Goal: Transaction & Acquisition: Purchase product/service

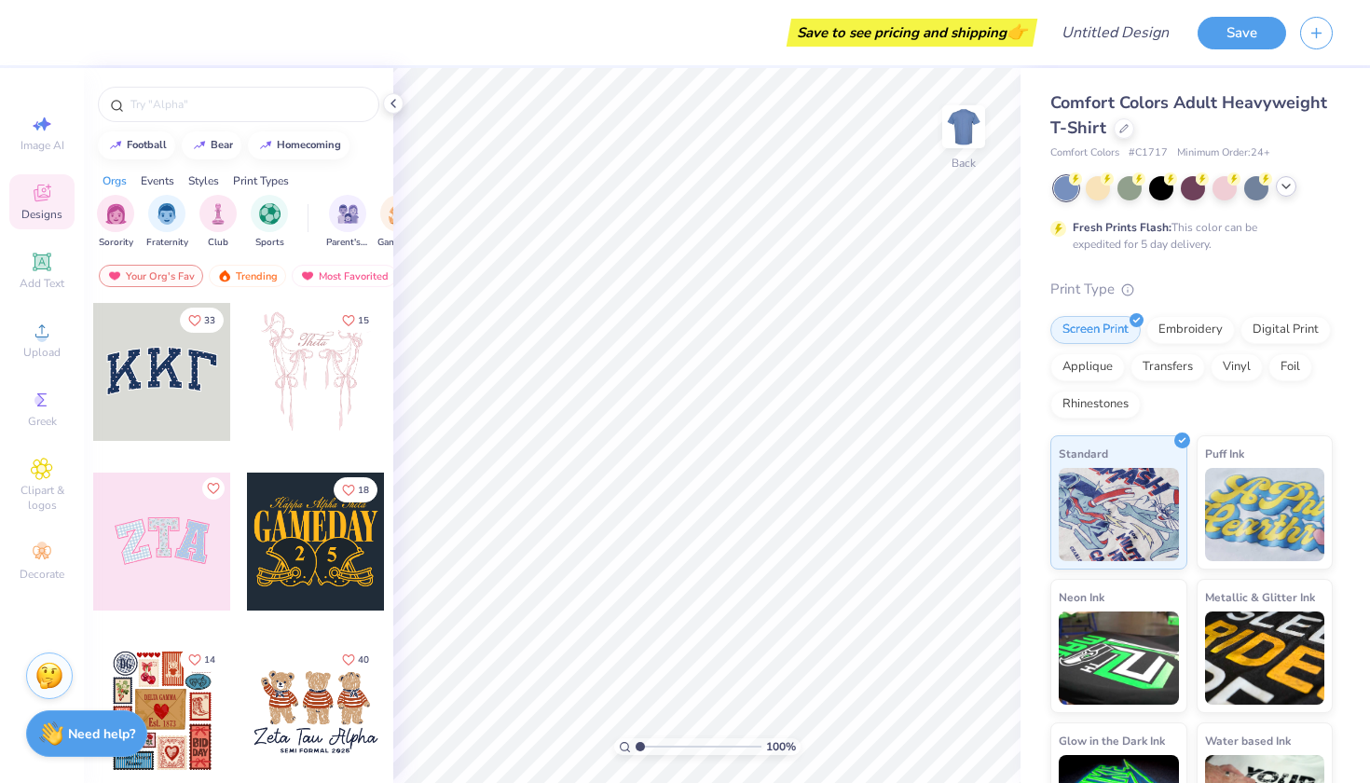
click at [1286, 193] on div at bounding box center [1286, 186] width 21 height 21
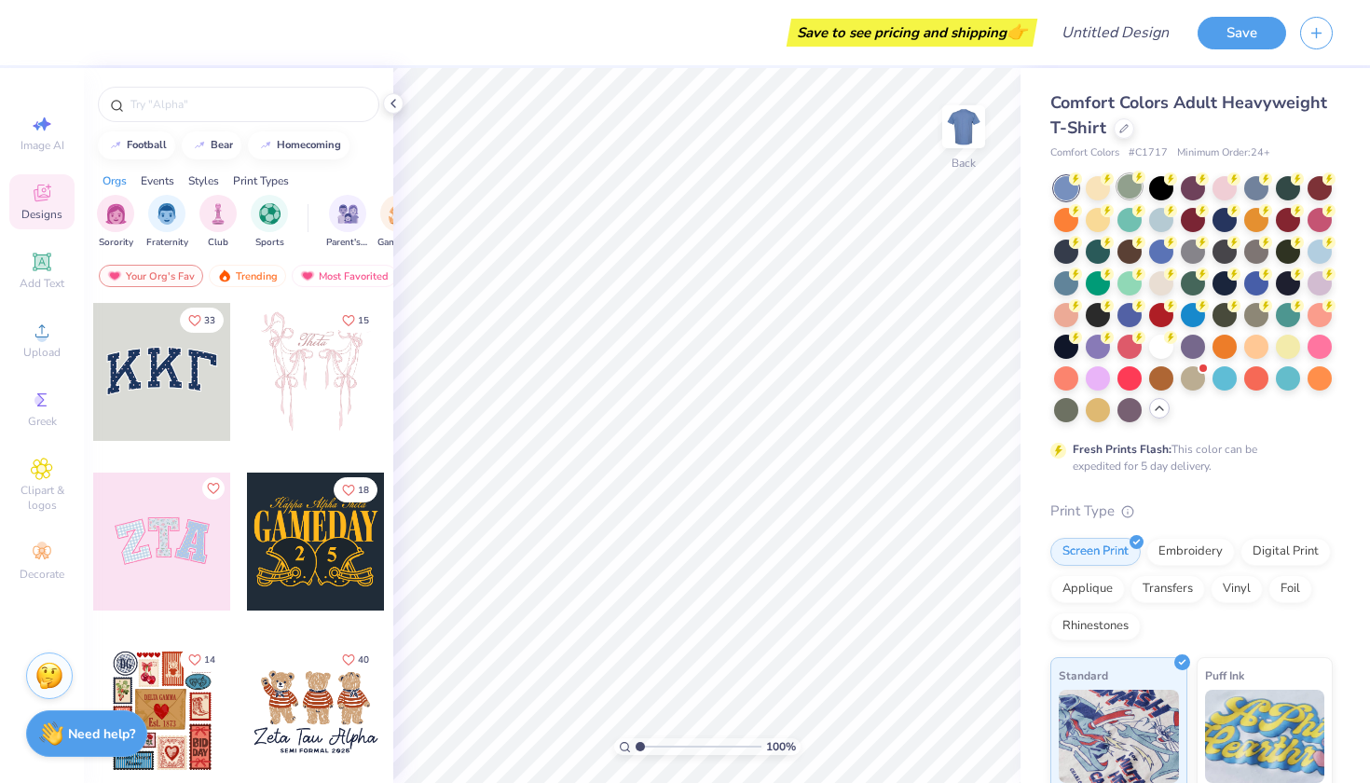
click at [1117, 194] on div at bounding box center [1193, 299] width 279 height 246
click at [1124, 192] on div at bounding box center [1130, 186] width 24 height 24
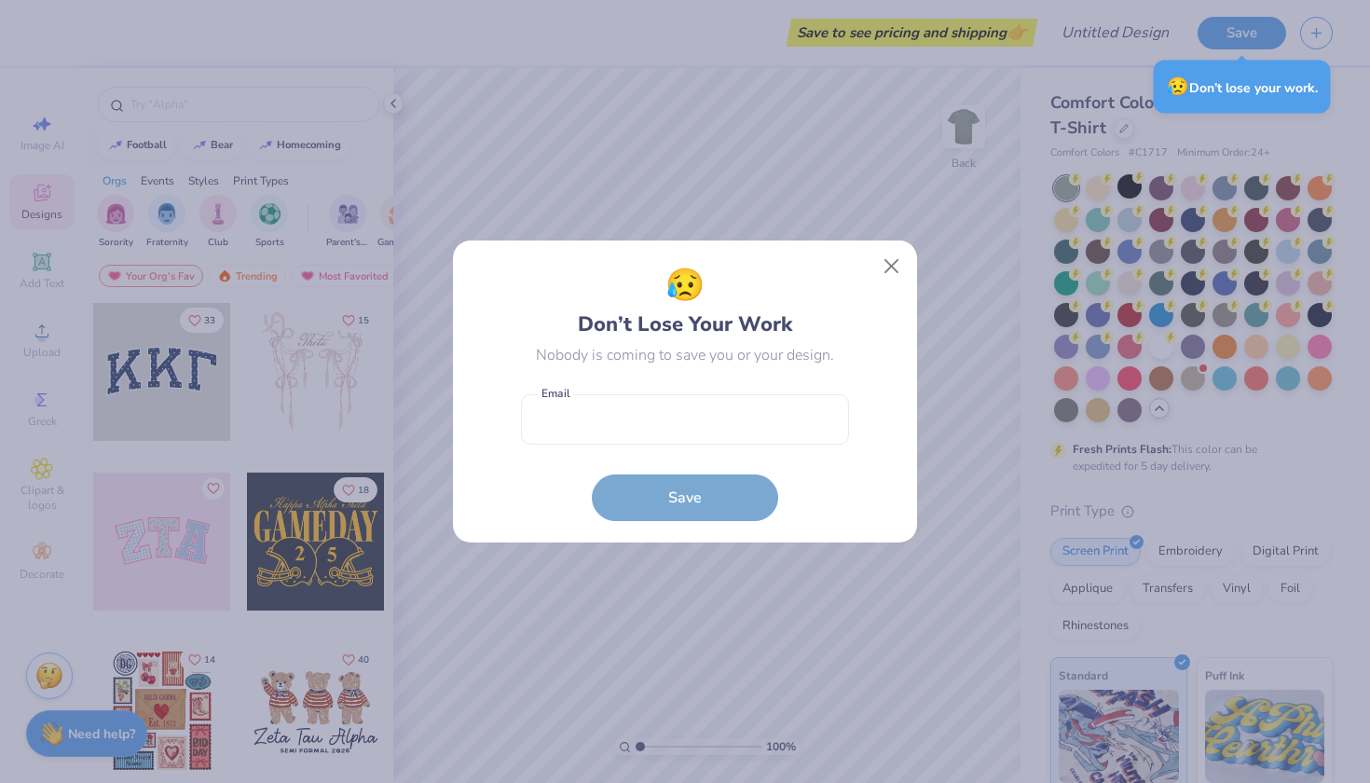
click at [887, 287] on div "😥 Don’t Lose Your Work Nobody is coming to save you or your design. Email is a …" at bounding box center [685, 392] width 422 height 260
click at [887, 272] on button "Close" at bounding box center [891, 266] width 35 height 35
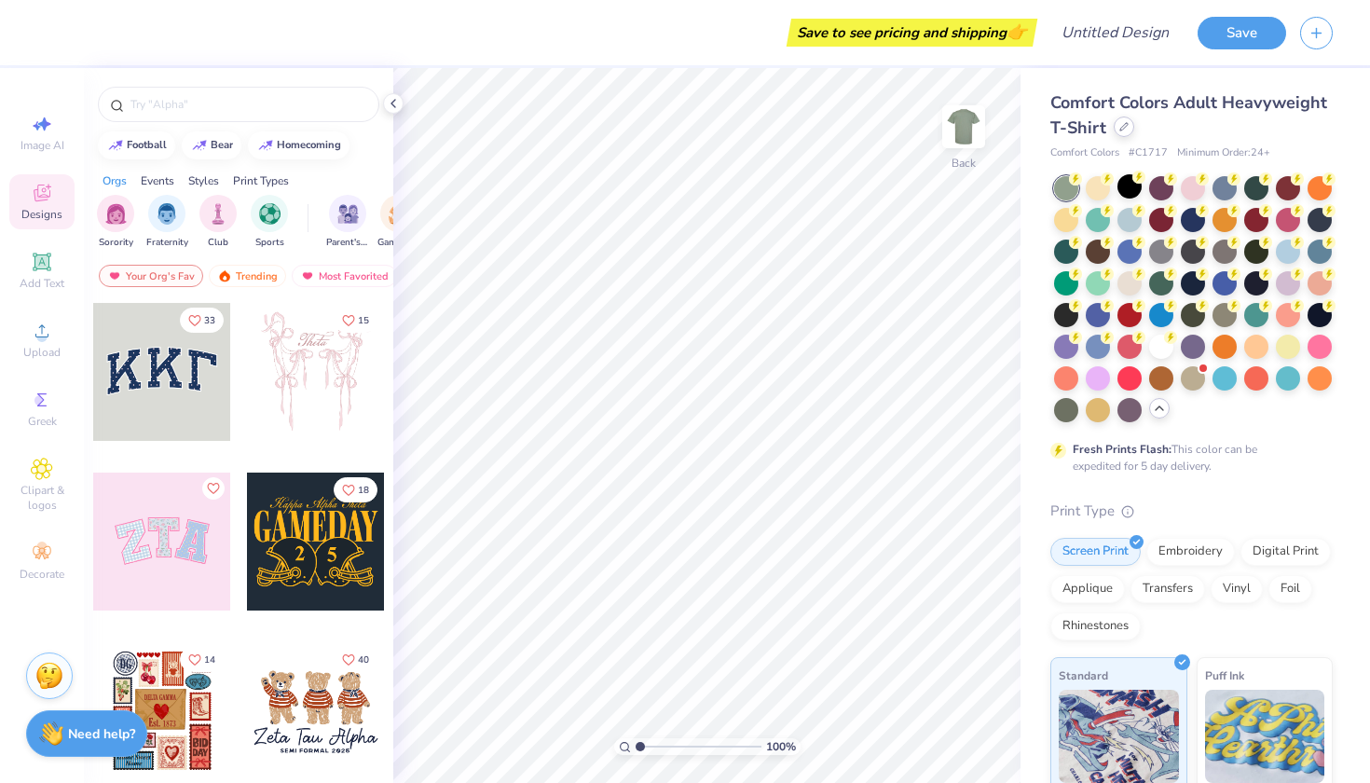
click at [1128, 134] on div at bounding box center [1124, 127] width 21 height 21
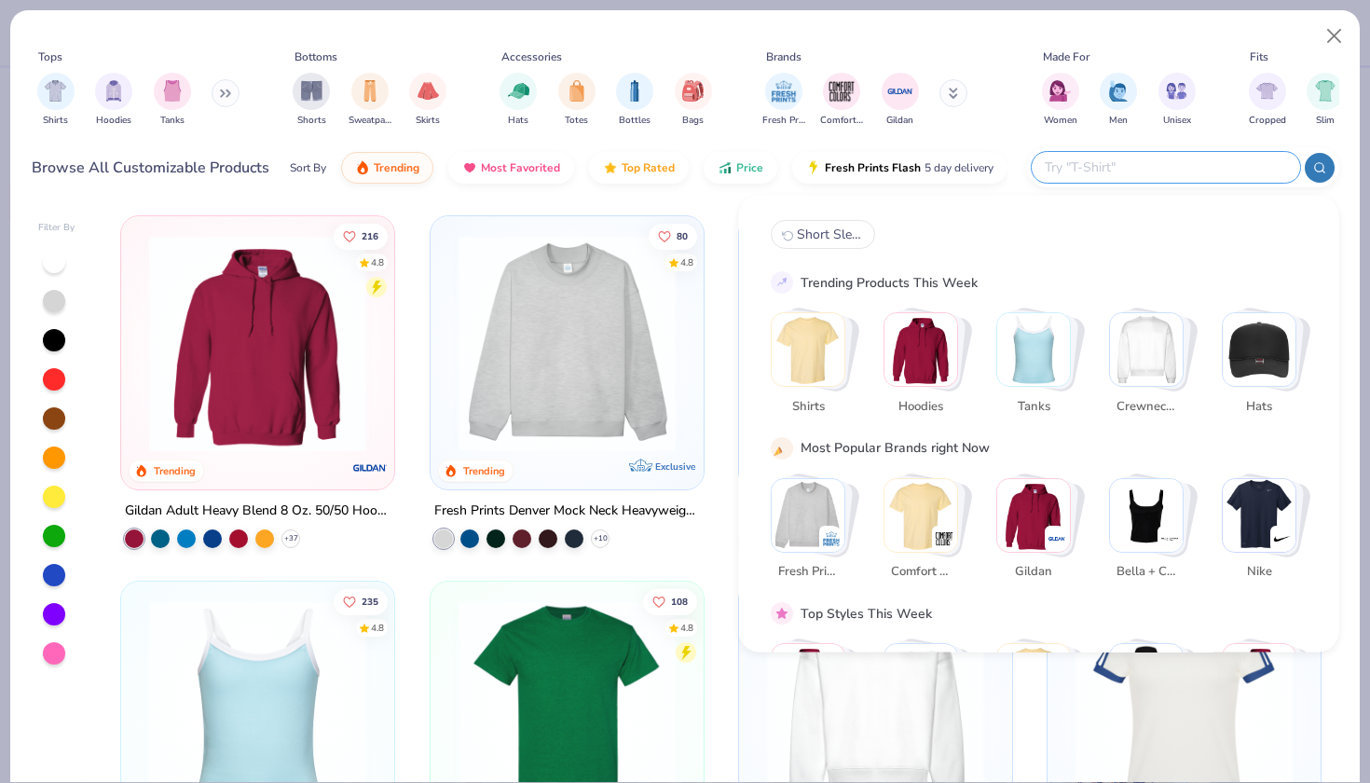
click at [1254, 158] on input "text" at bounding box center [1165, 167] width 244 height 21
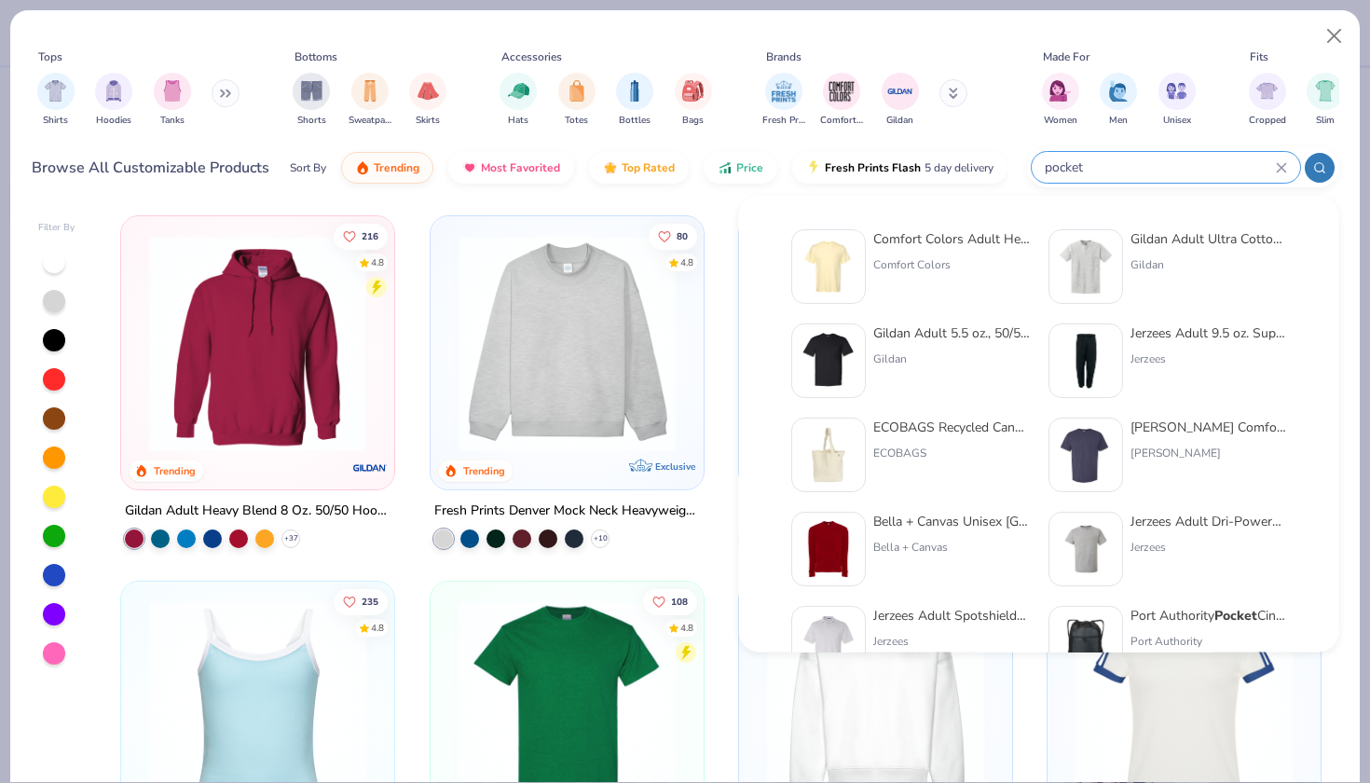
type input "pocket"
click at [895, 266] on div "Comfort Colors" at bounding box center [951, 264] width 157 height 17
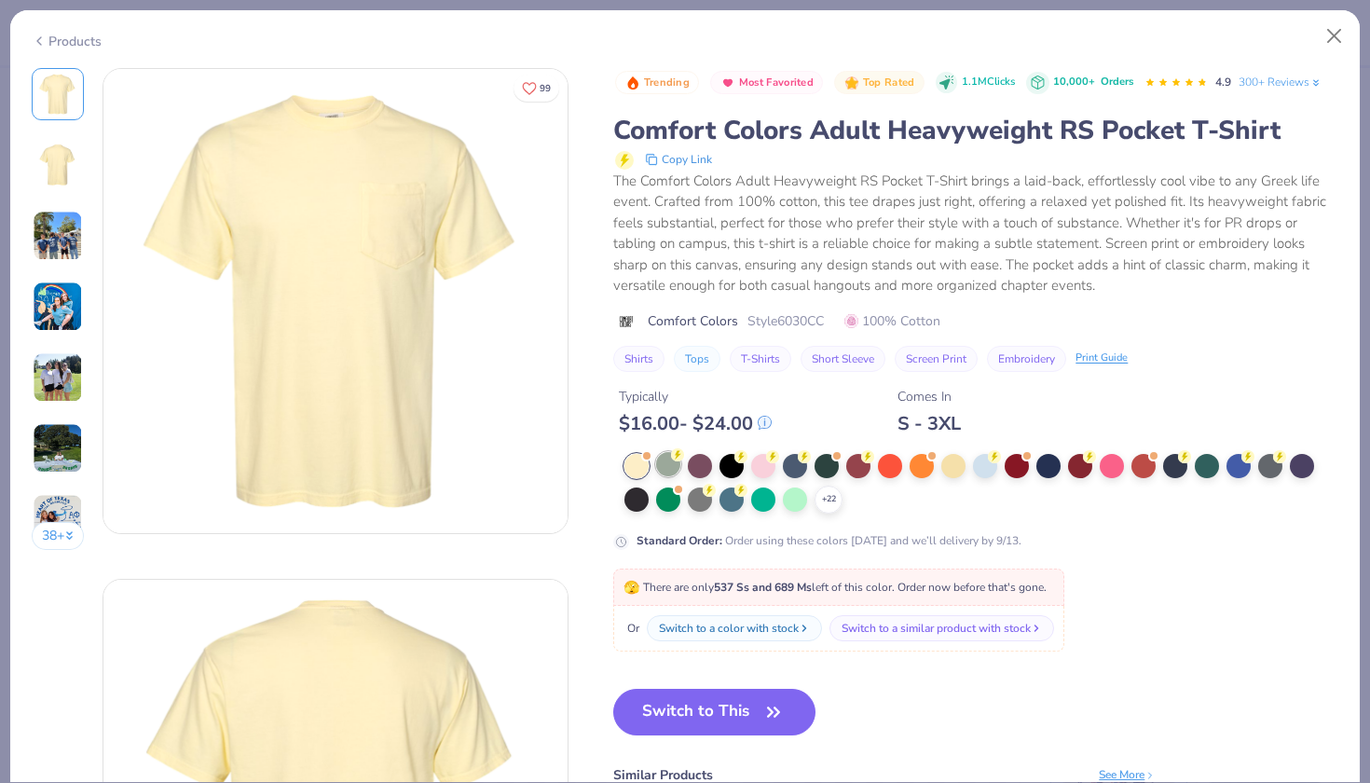
click at [664, 475] on div at bounding box center [668, 464] width 24 height 24
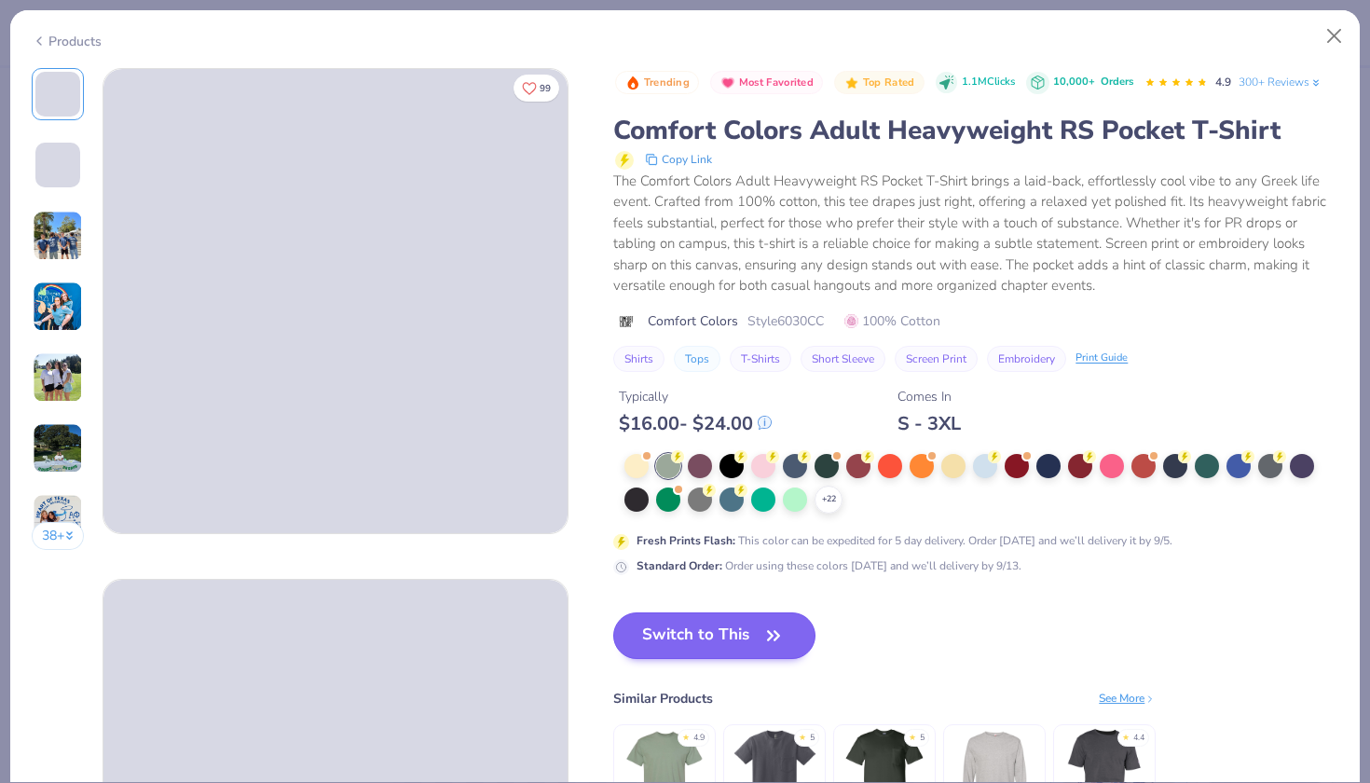
click at [678, 627] on button "Switch to This" at bounding box center [714, 635] width 202 height 47
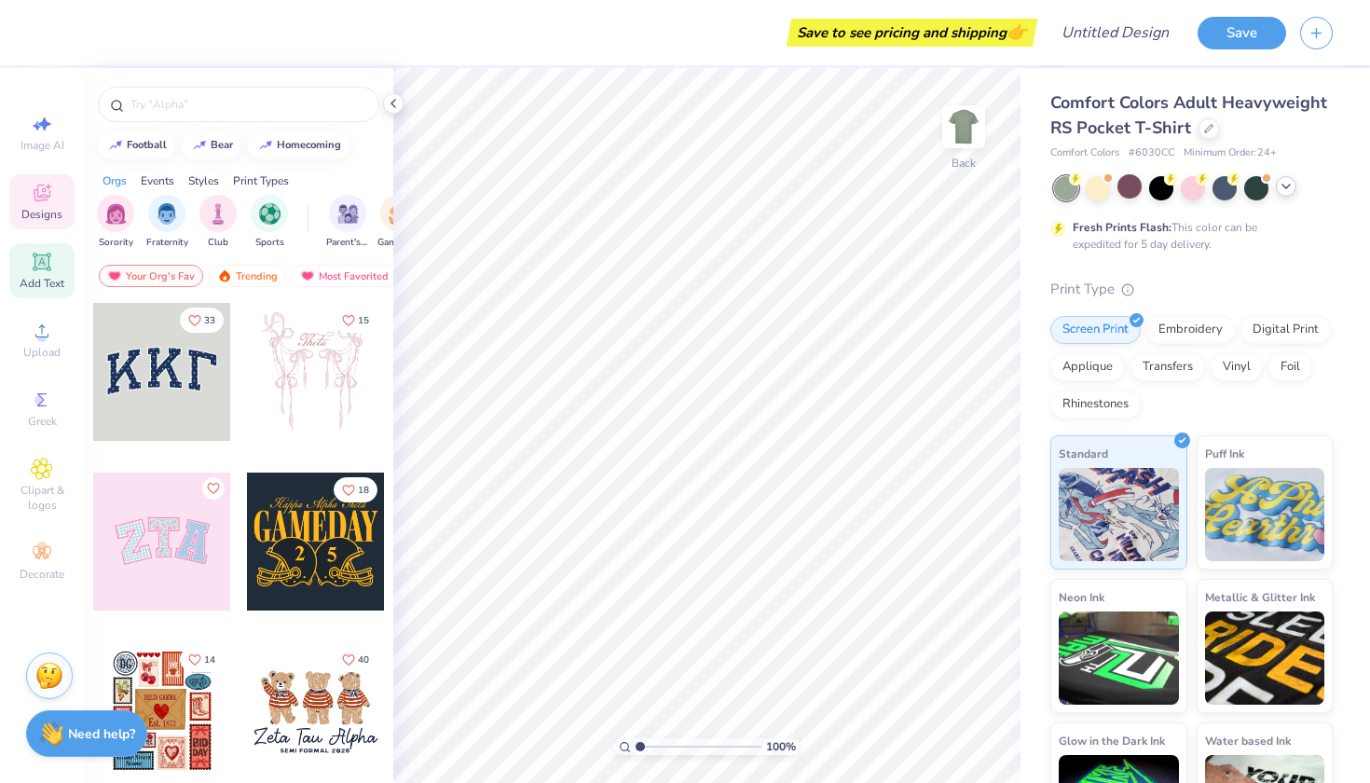
click at [50, 286] on span "Add Text" at bounding box center [42, 283] width 45 height 15
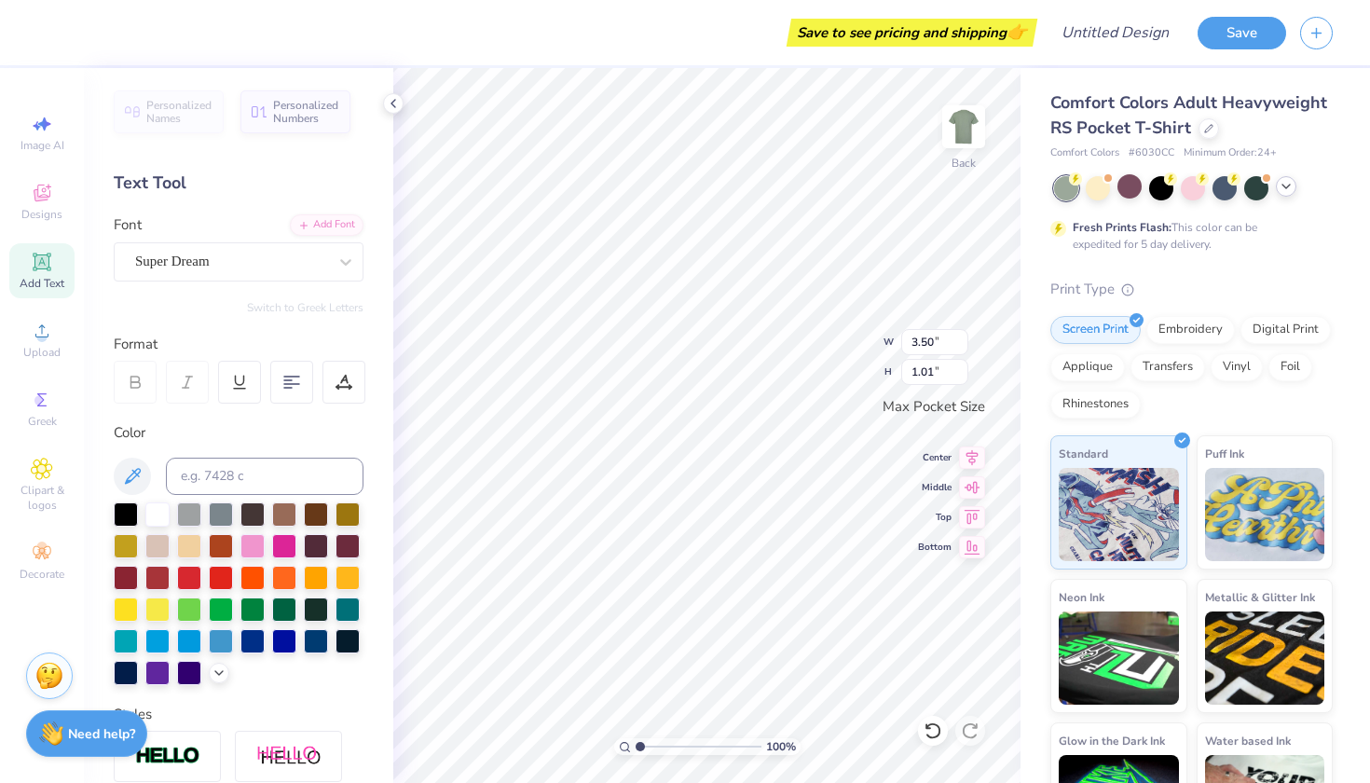
scroll to position [2, 2]
type textarea "Bounds Wood Working"
click at [289, 386] on icon at bounding box center [291, 382] width 17 height 17
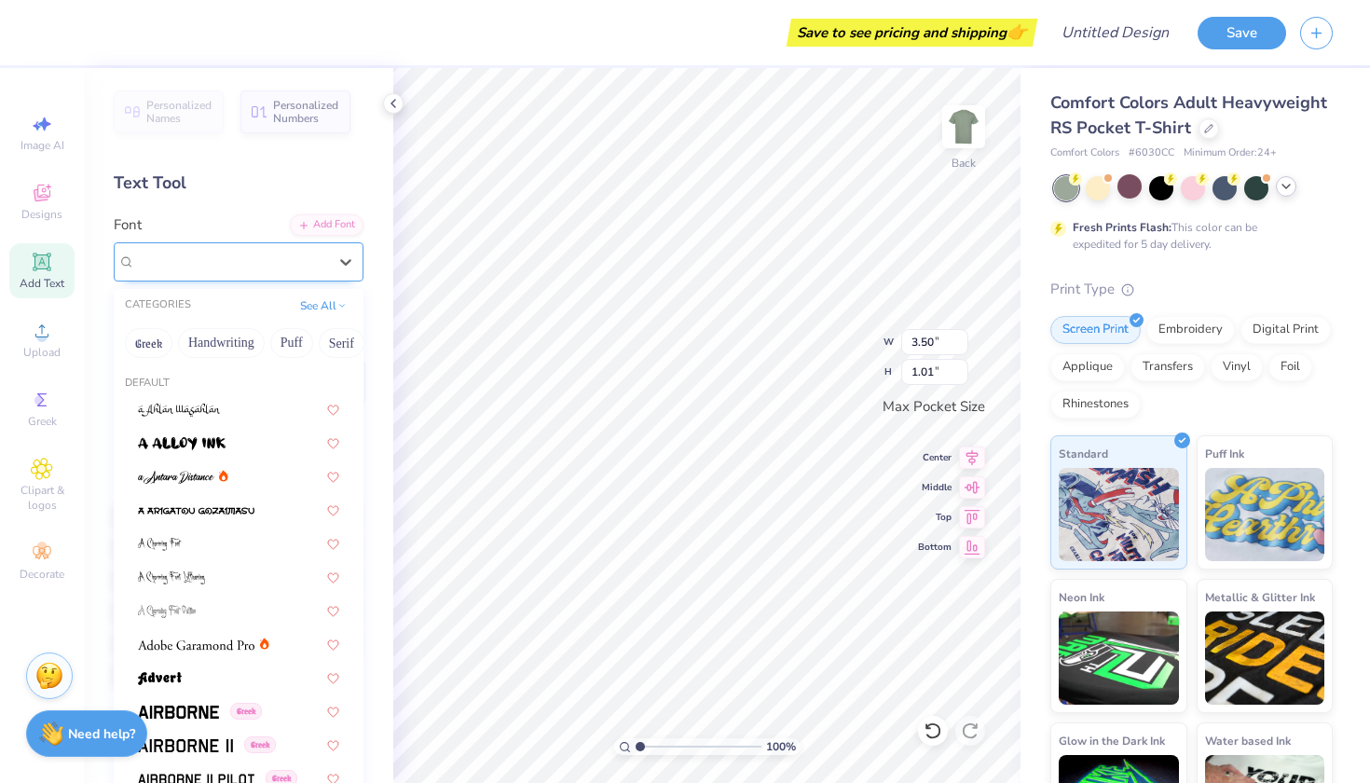
click at [262, 255] on div "Super Dream" at bounding box center [231, 261] width 196 height 29
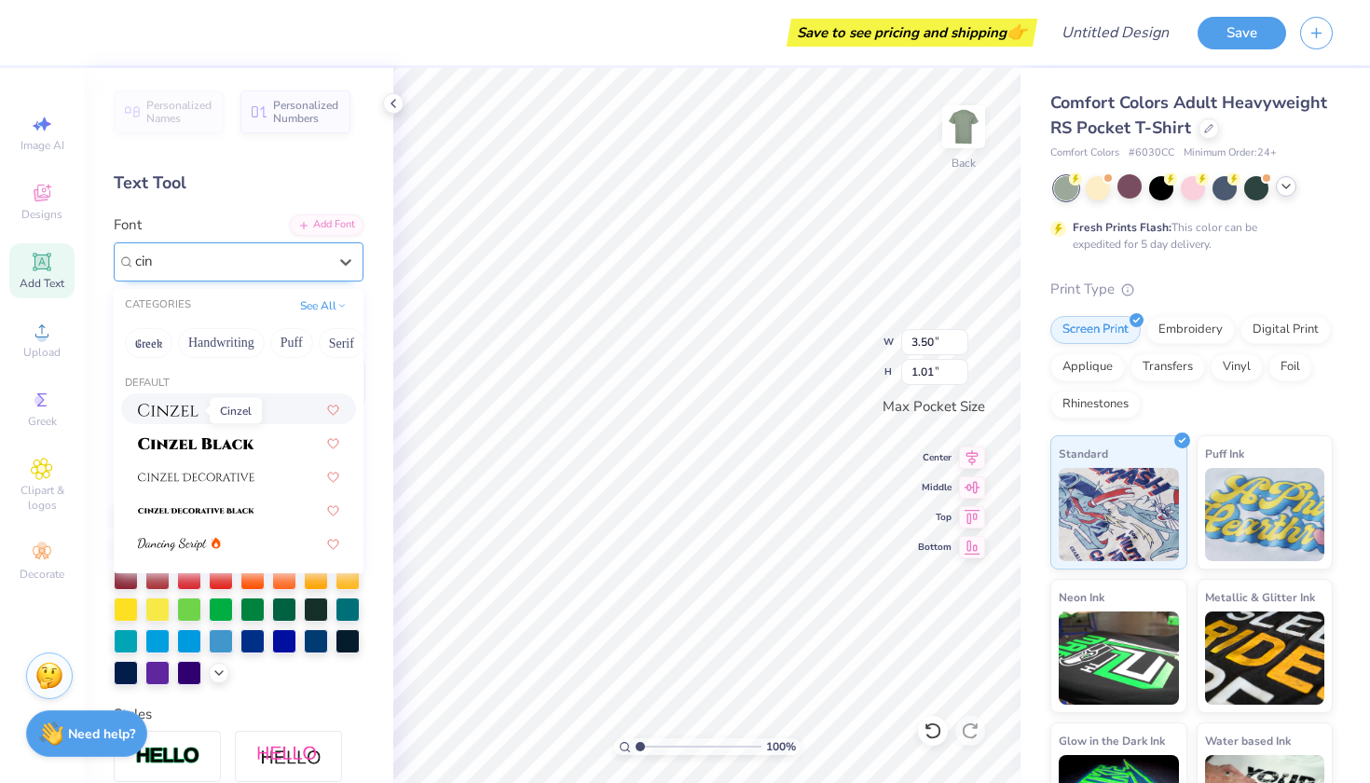
click at [195, 415] on img at bounding box center [168, 410] width 61 height 13
type input "cin"
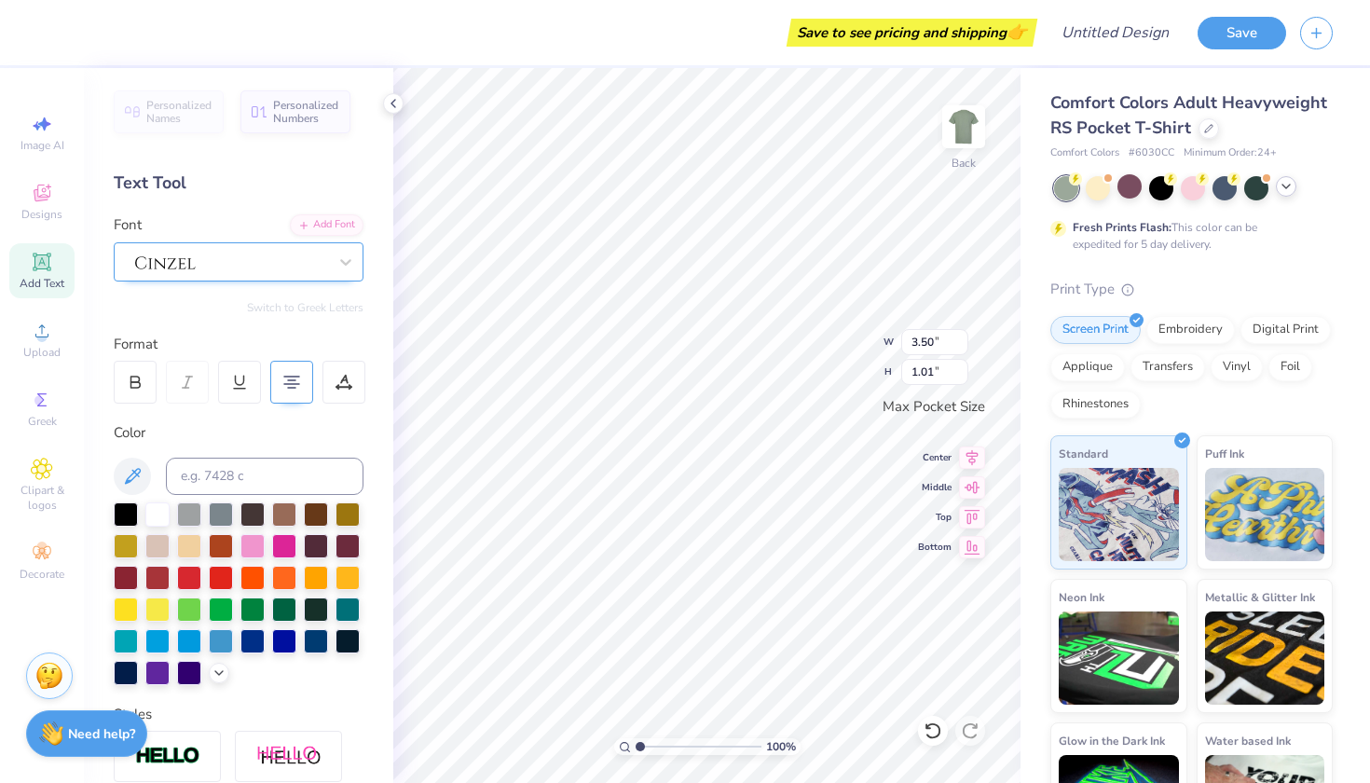
scroll to position [2, 1]
click at [1194, 185] on div at bounding box center [1193, 186] width 24 height 24
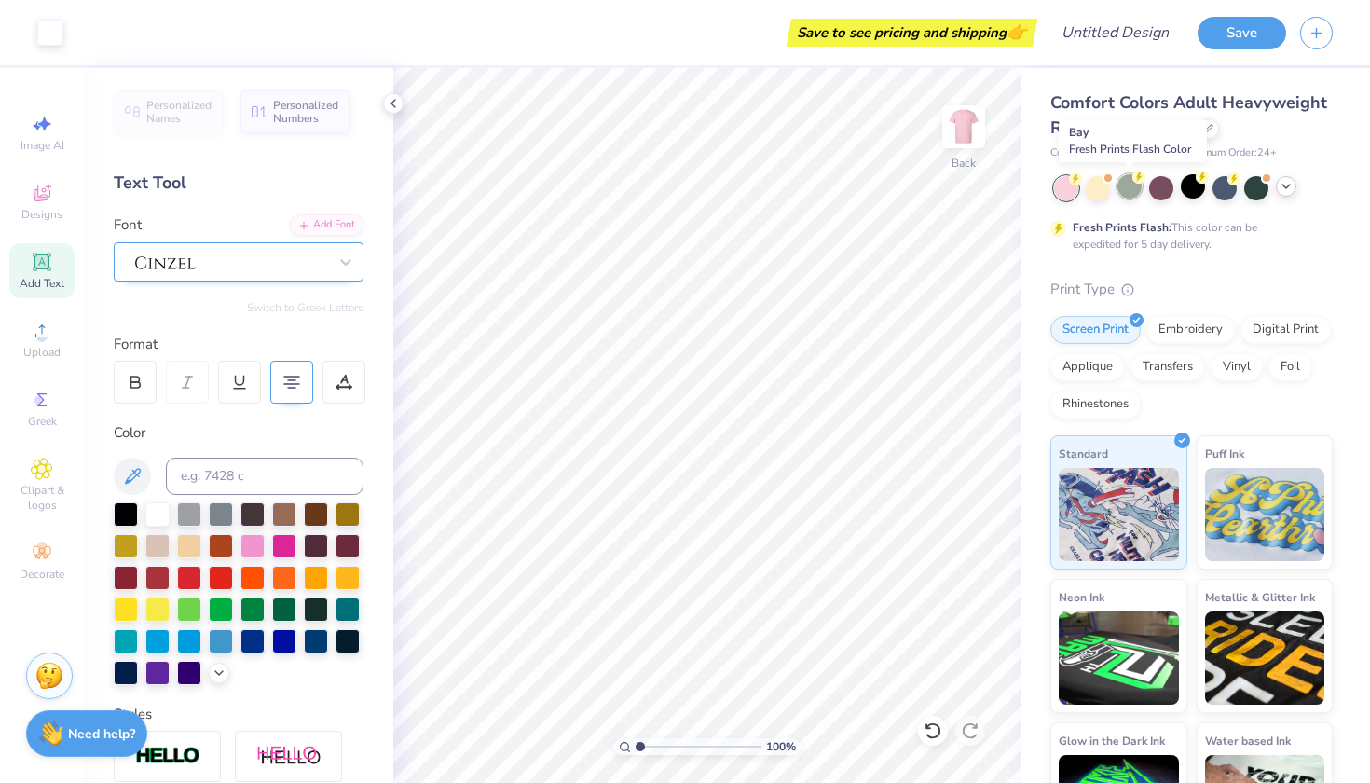
click at [1128, 184] on div at bounding box center [1130, 186] width 24 height 24
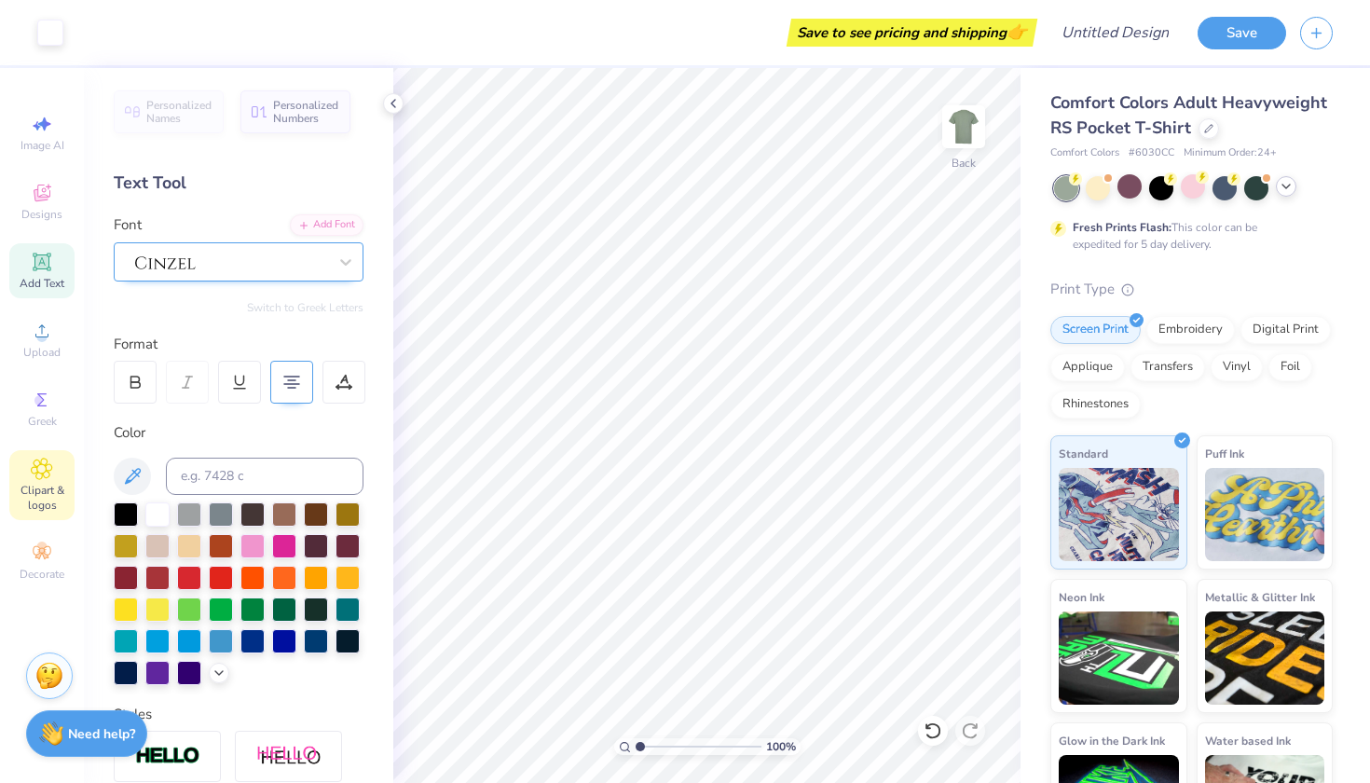
click at [40, 486] on span "Clipart & logos" at bounding box center [41, 498] width 65 height 30
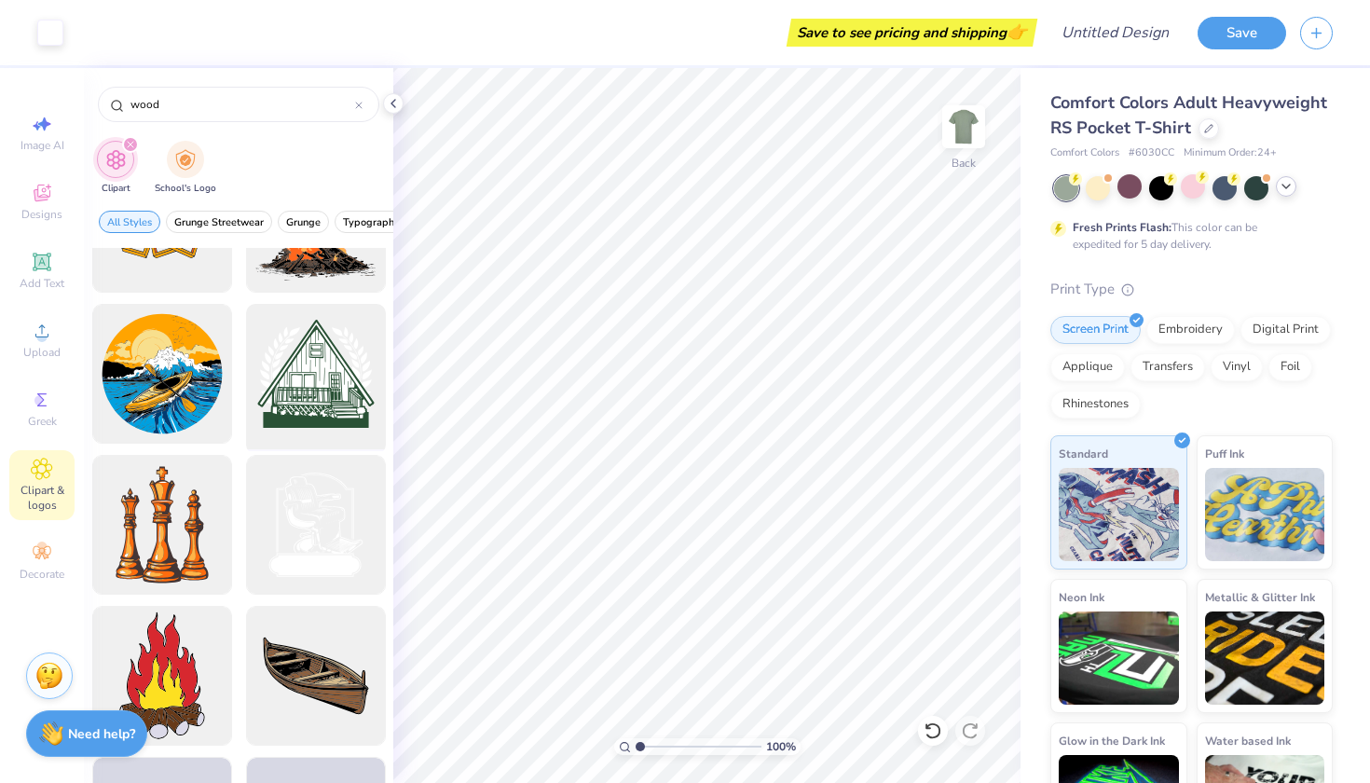
scroll to position [1003, 0]
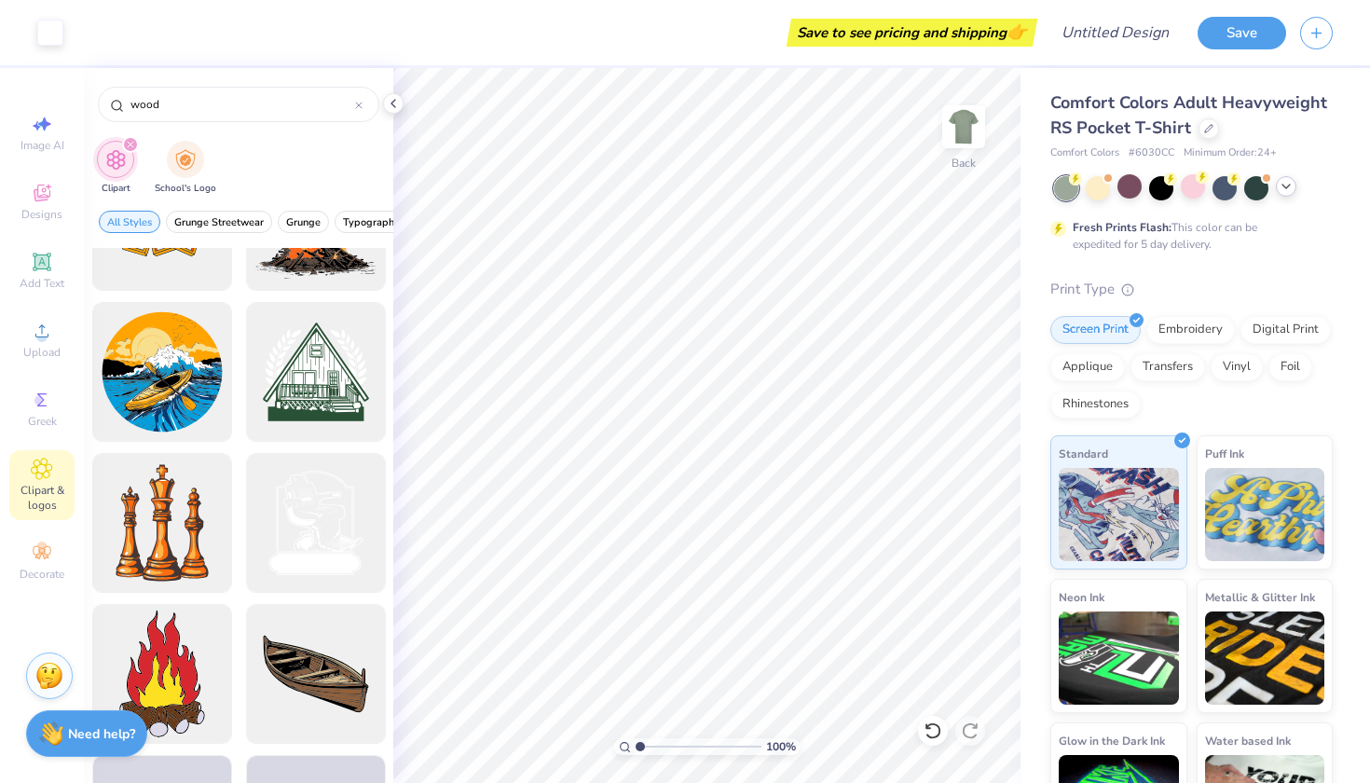
type input "wood"
click at [31, 478] on icon at bounding box center [41, 469] width 21 height 22
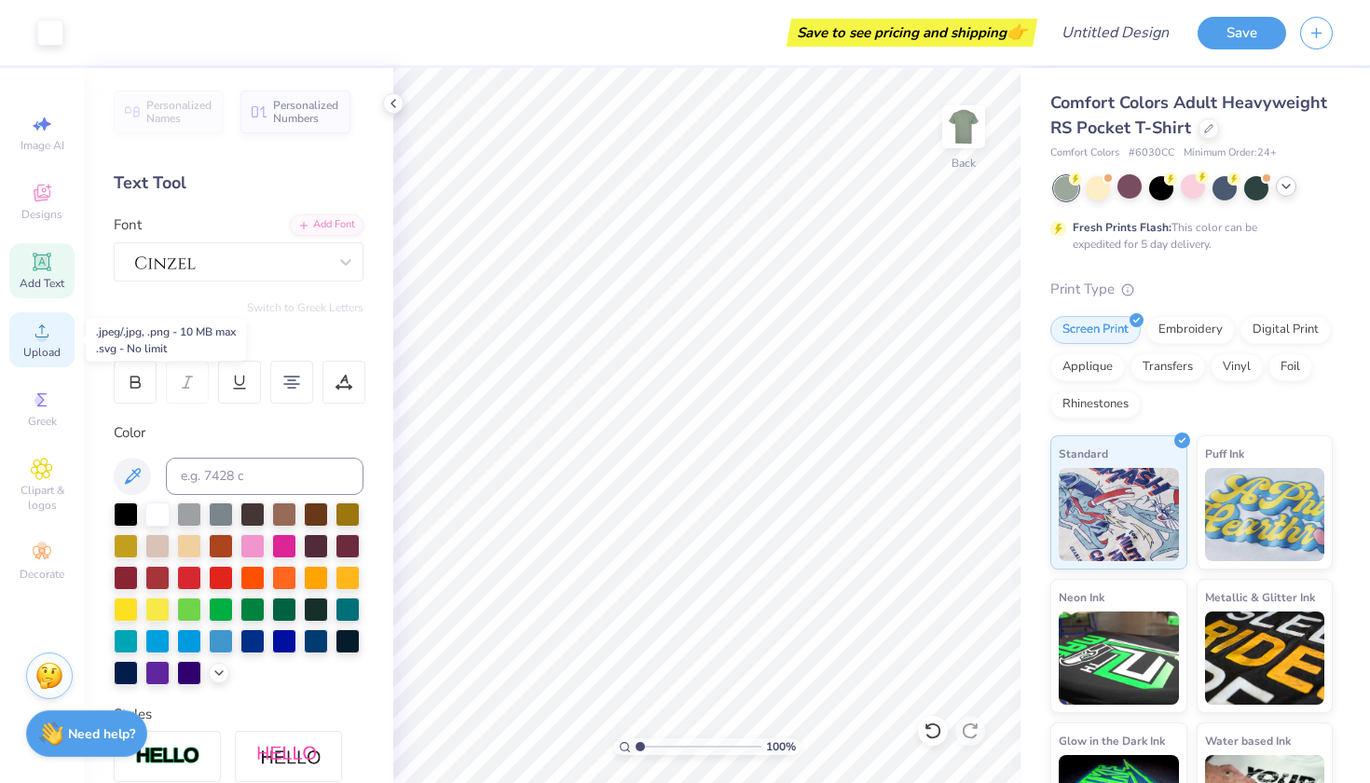
click at [27, 322] on div "Upload" at bounding box center [41, 339] width 65 height 55
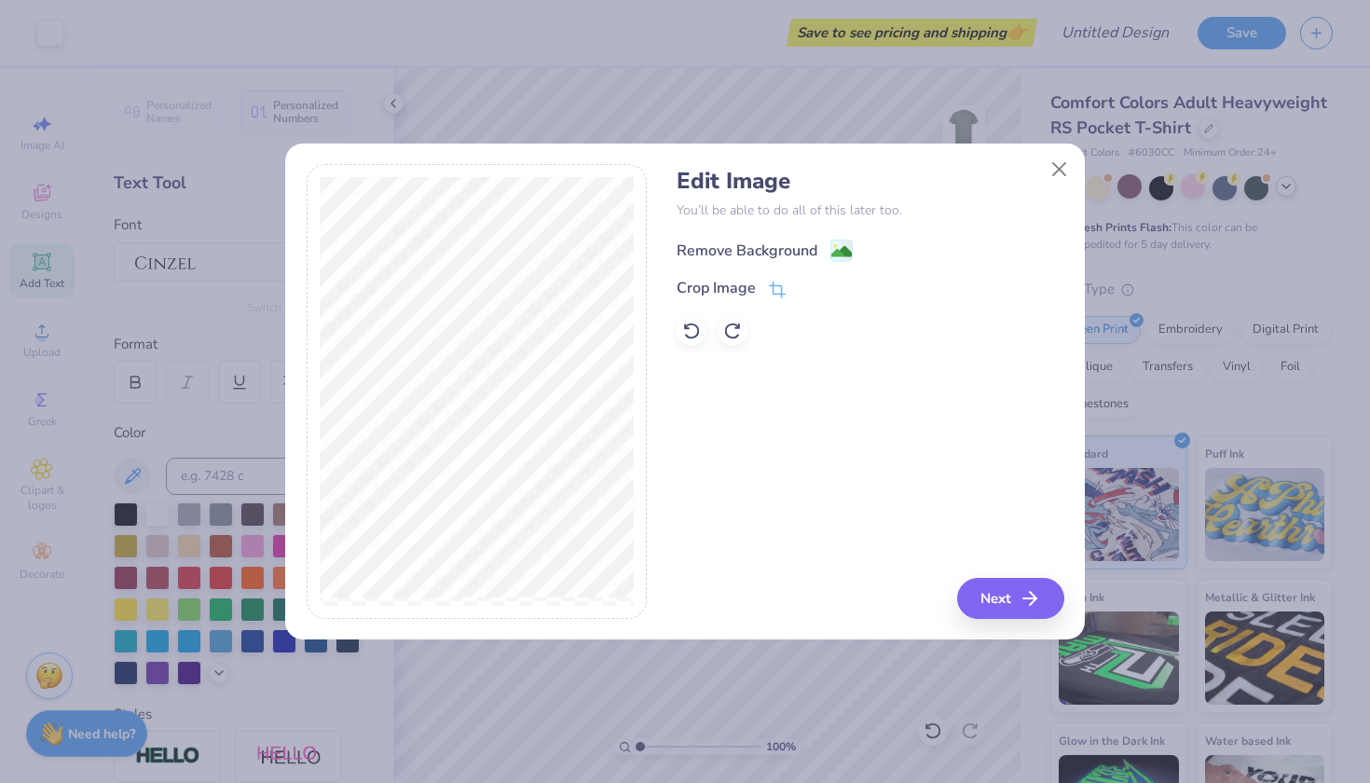
click at [803, 249] on div "Remove Background" at bounding box center [747, 251] width 141 height 22
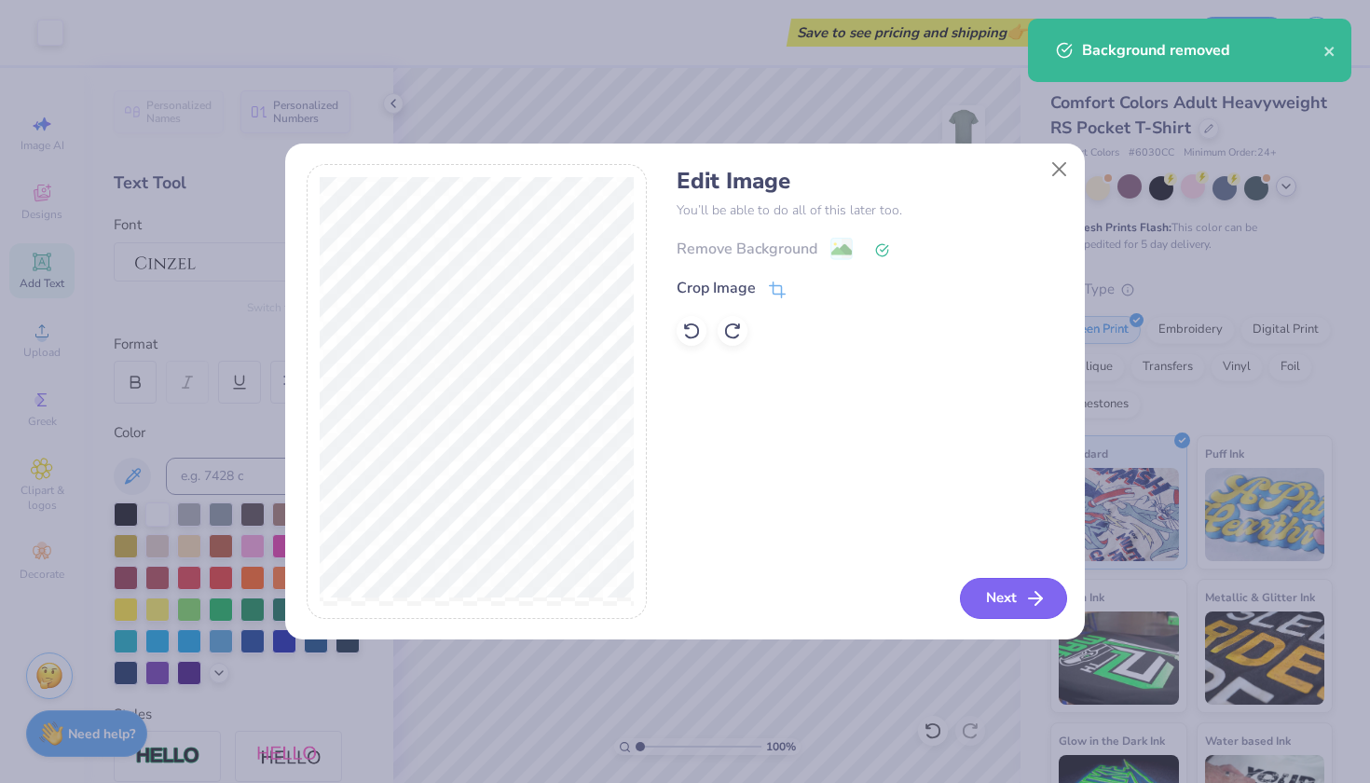
click at [1006, 612] on button "Next" at bounding box center [1013, 598] width 107 height 41
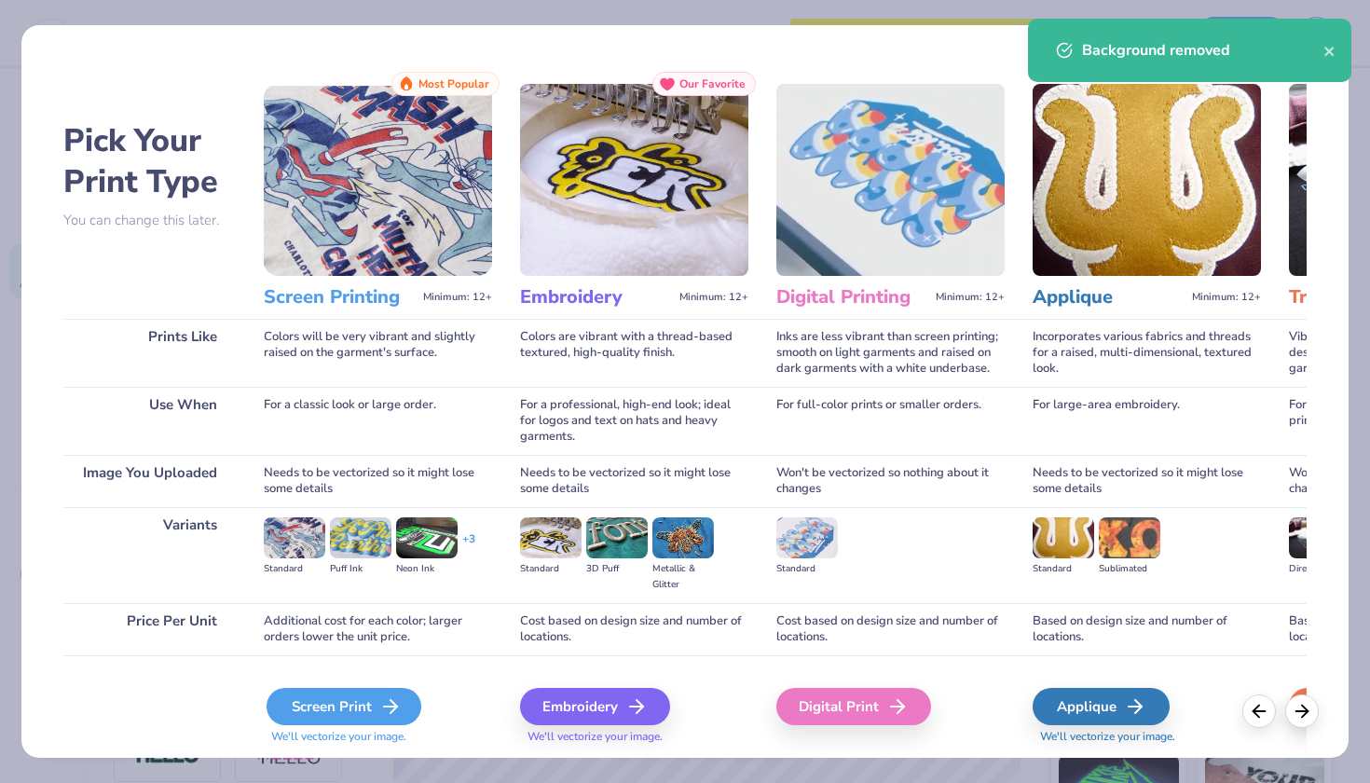
click at [351, 723] on div "Screen Print" at bounding box center [344, 706] width 155 height 37
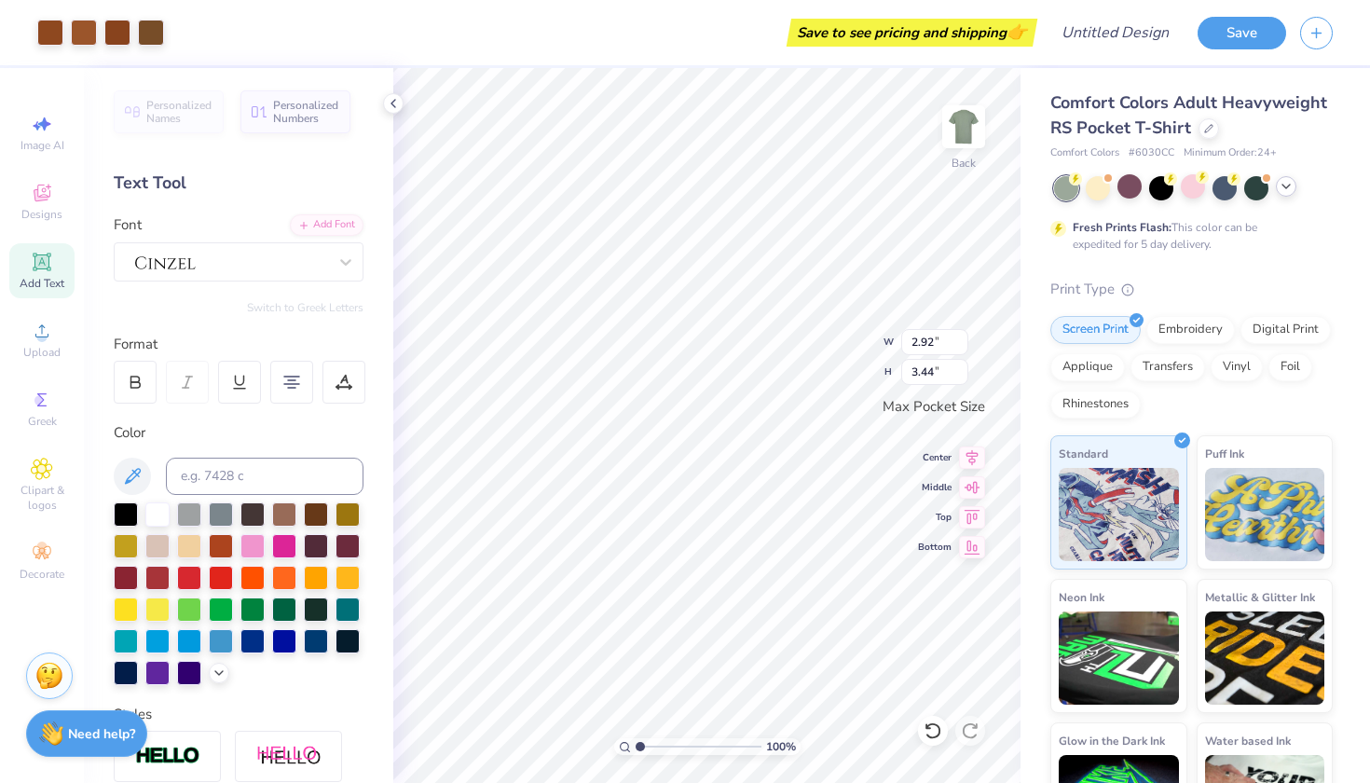
type input "3.44"
type input "2.23"
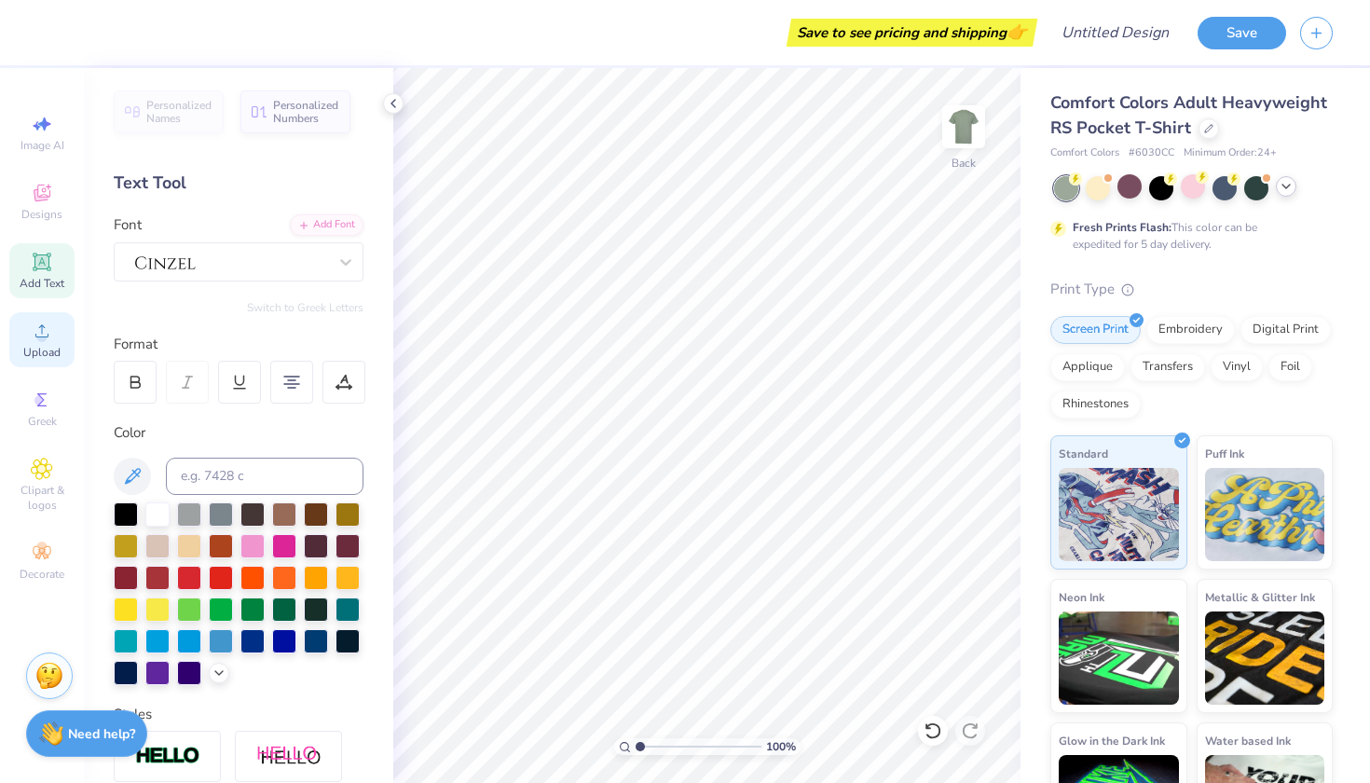
click at [29, 338] on div "Upload" at bounding box center [41, 339] width 65 height 55
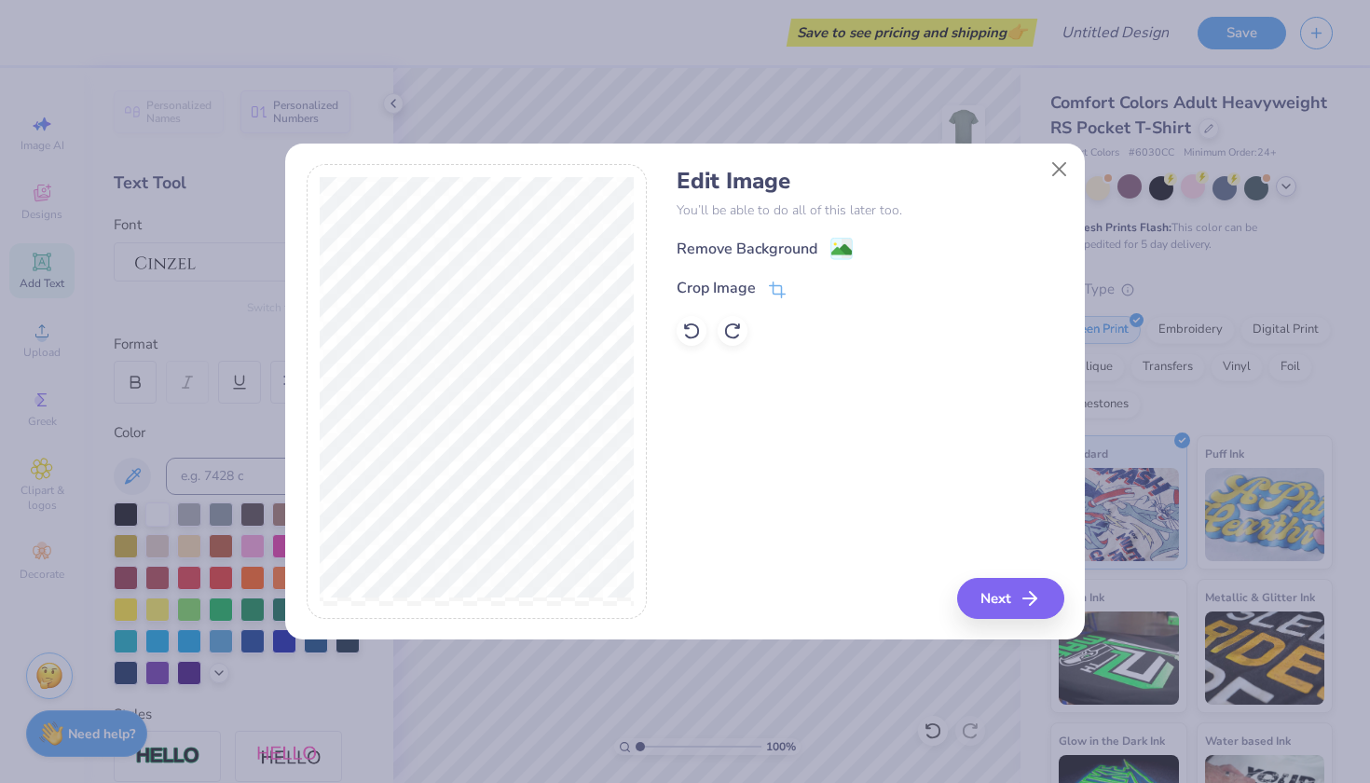
click at [751, 251] on div "Remove Background" at bounding box center [747, 249] width 141 height 22
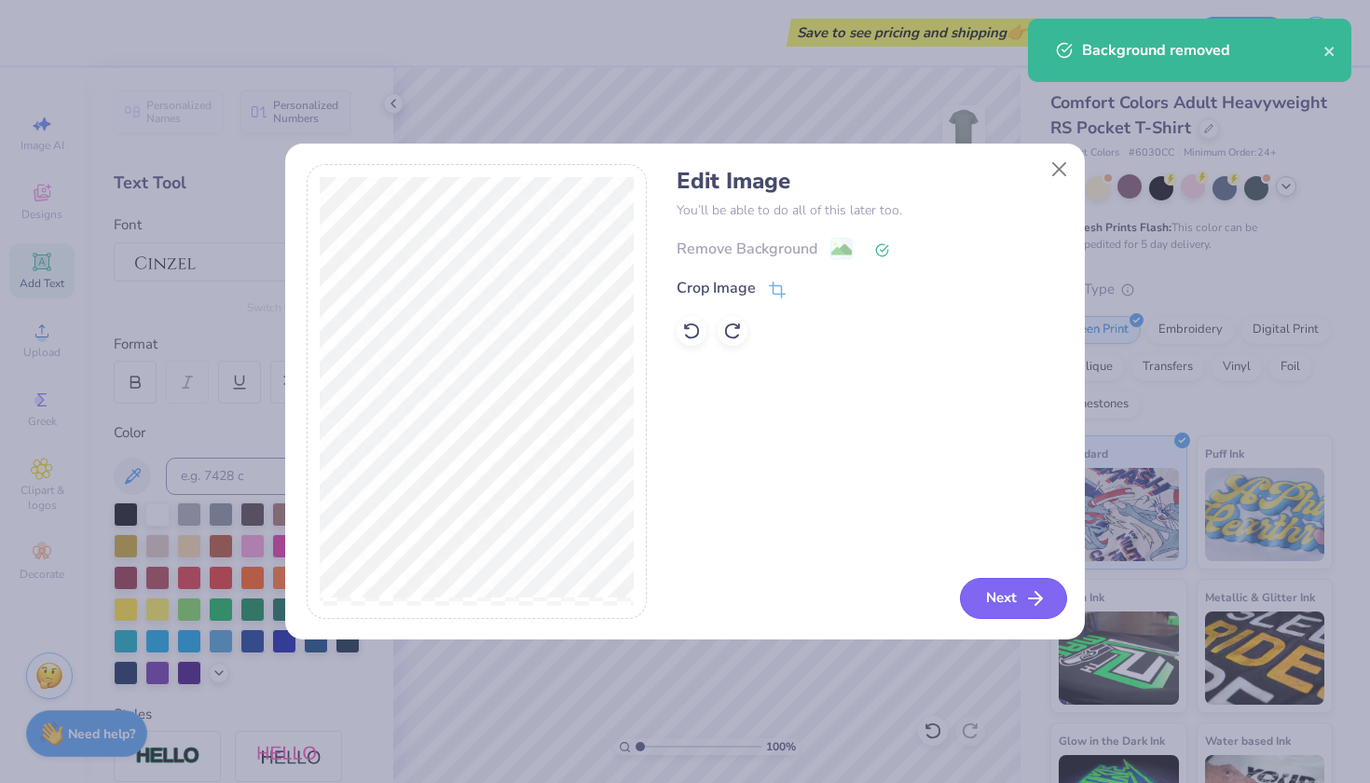
click at [1012, 588] on button "Next" at bounding box center [1013, 598] width 107 height 41
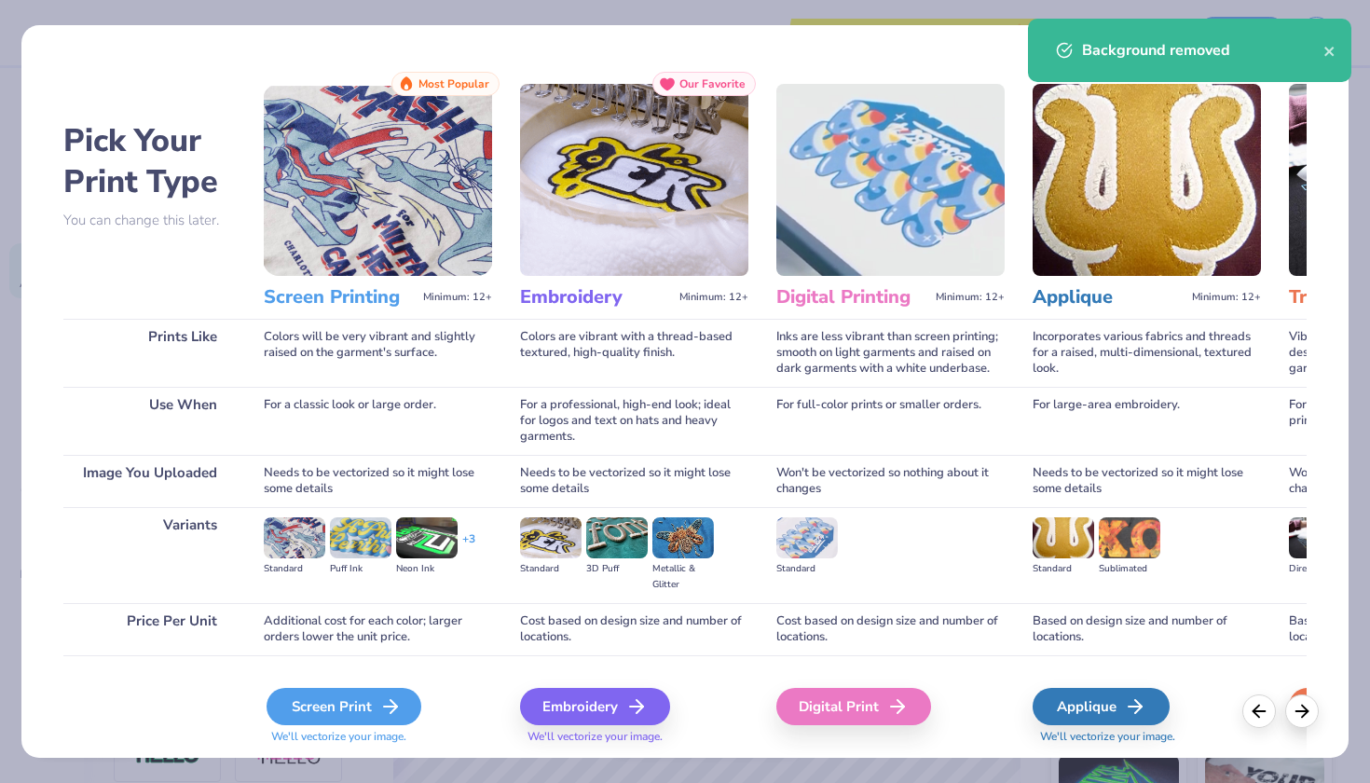
click at [385, 701] on icon at bounding box center [390, 706] width 22 height 22
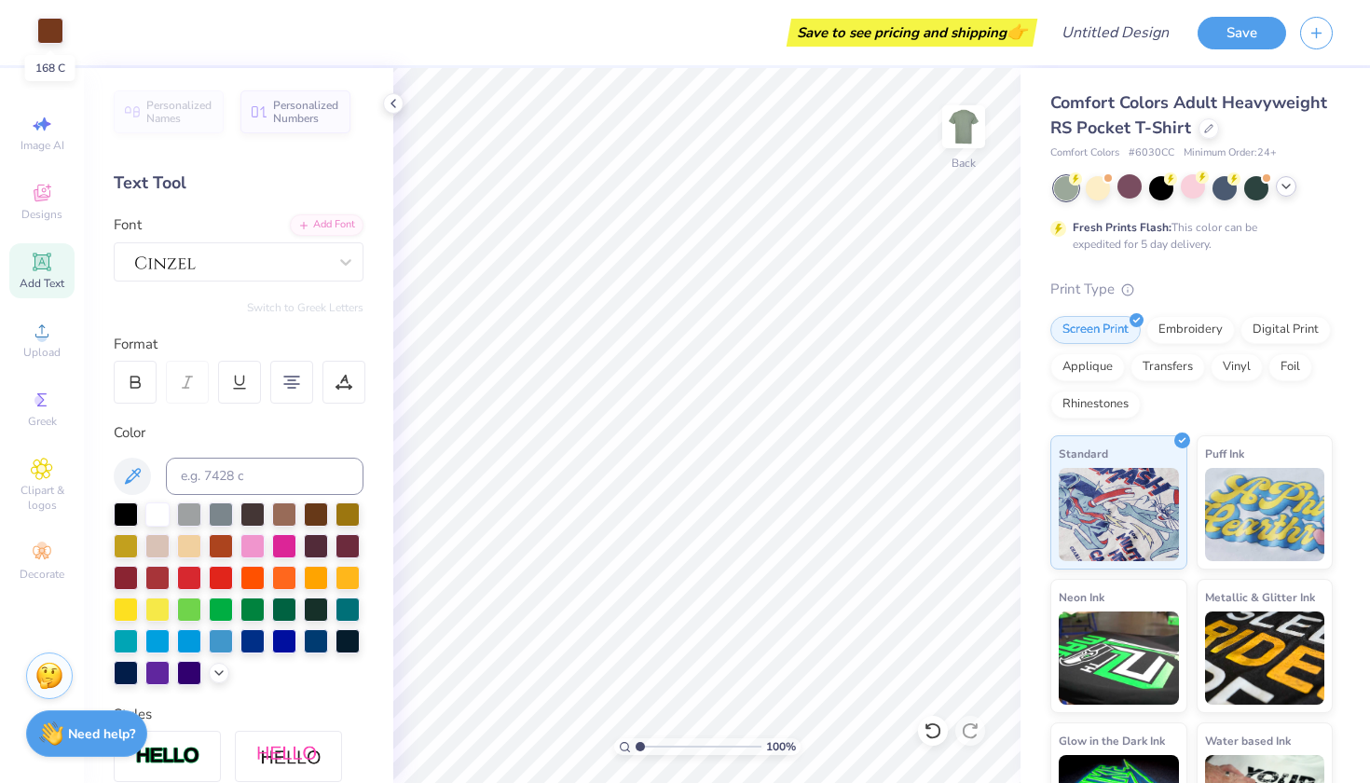
click at [55, 28] on div at bounding box center [50, 31] width 26 height 26
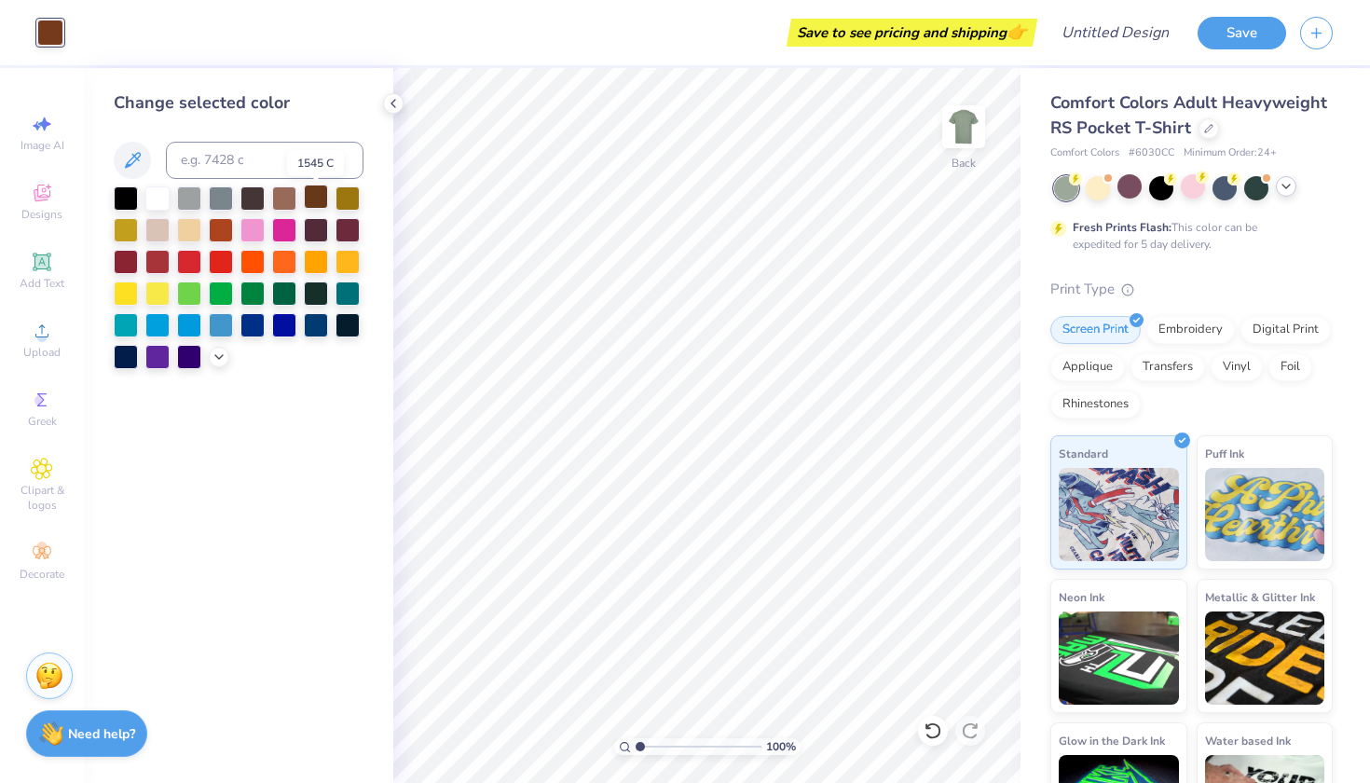
click at [314, 198] on div at bounding box center [316, 197] width 24 height 24
click at [227, 360] on div at bounding box center [219, 355] width 21 height 21
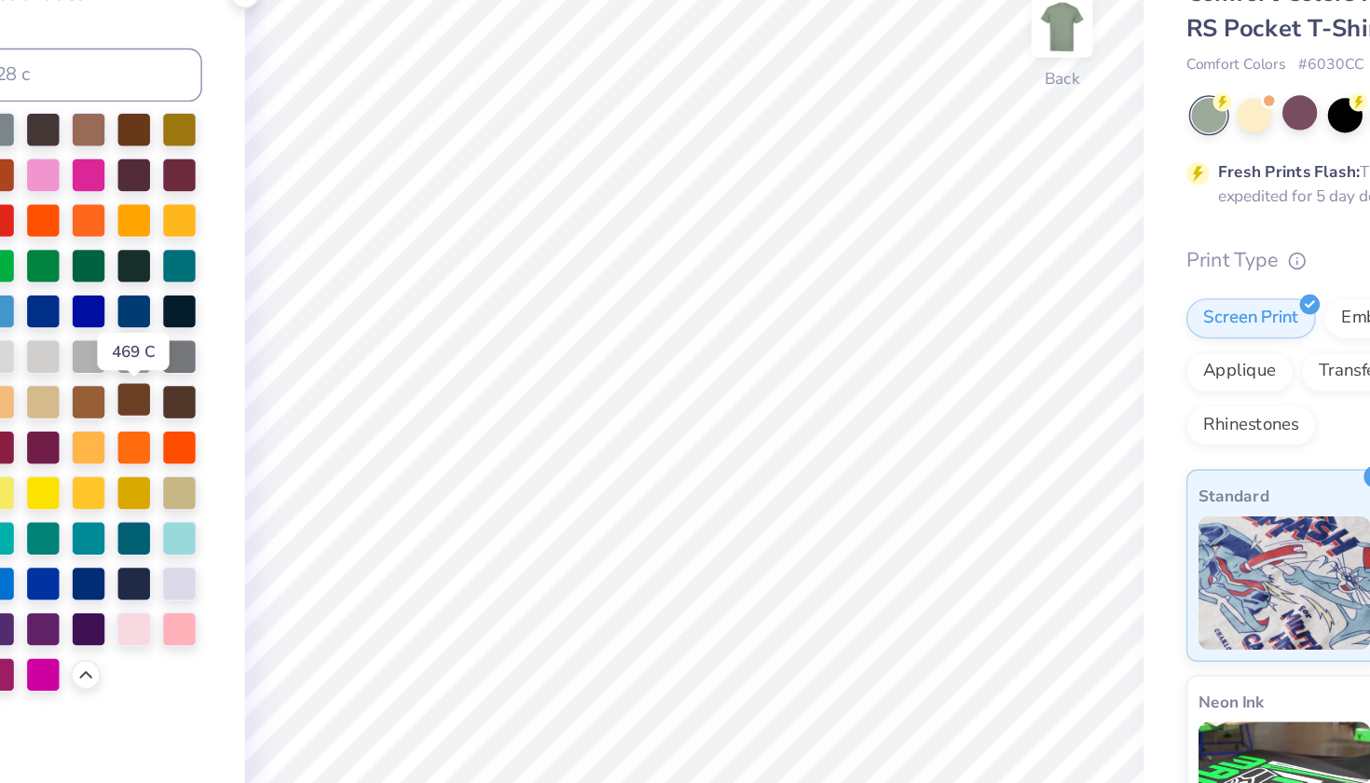
click at [304, 375] on div at bounding box center [316, 387] width 24 height 24
click at [272, 375] on div at bounding box center [284, 387] width 24 height 24
click at [304, 375] on div at bounding box center [316, 387] width 24 height 24
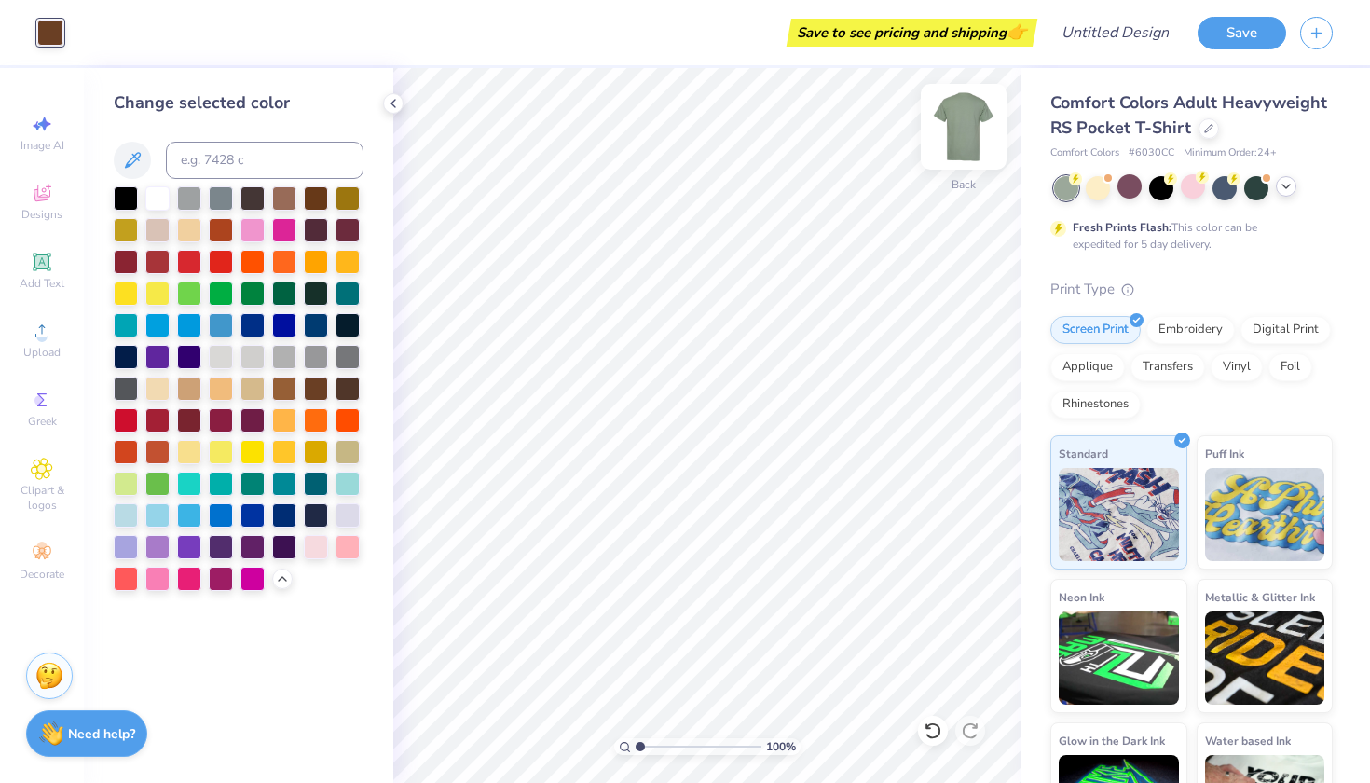
click at [965, 141] on img at bounding box center [964, 126] width 75 height 75
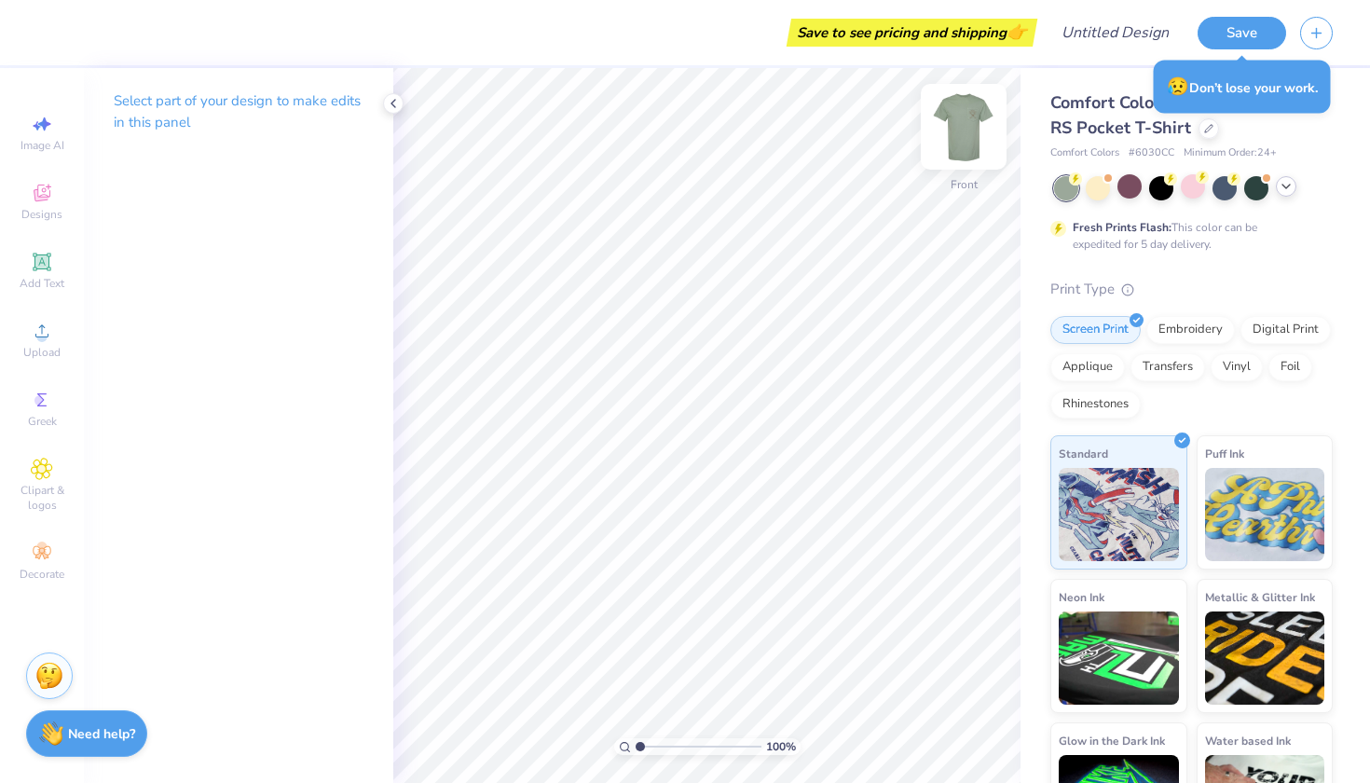
click at [969, 133] on img at bounding box center [964, 126] width 75 height 75
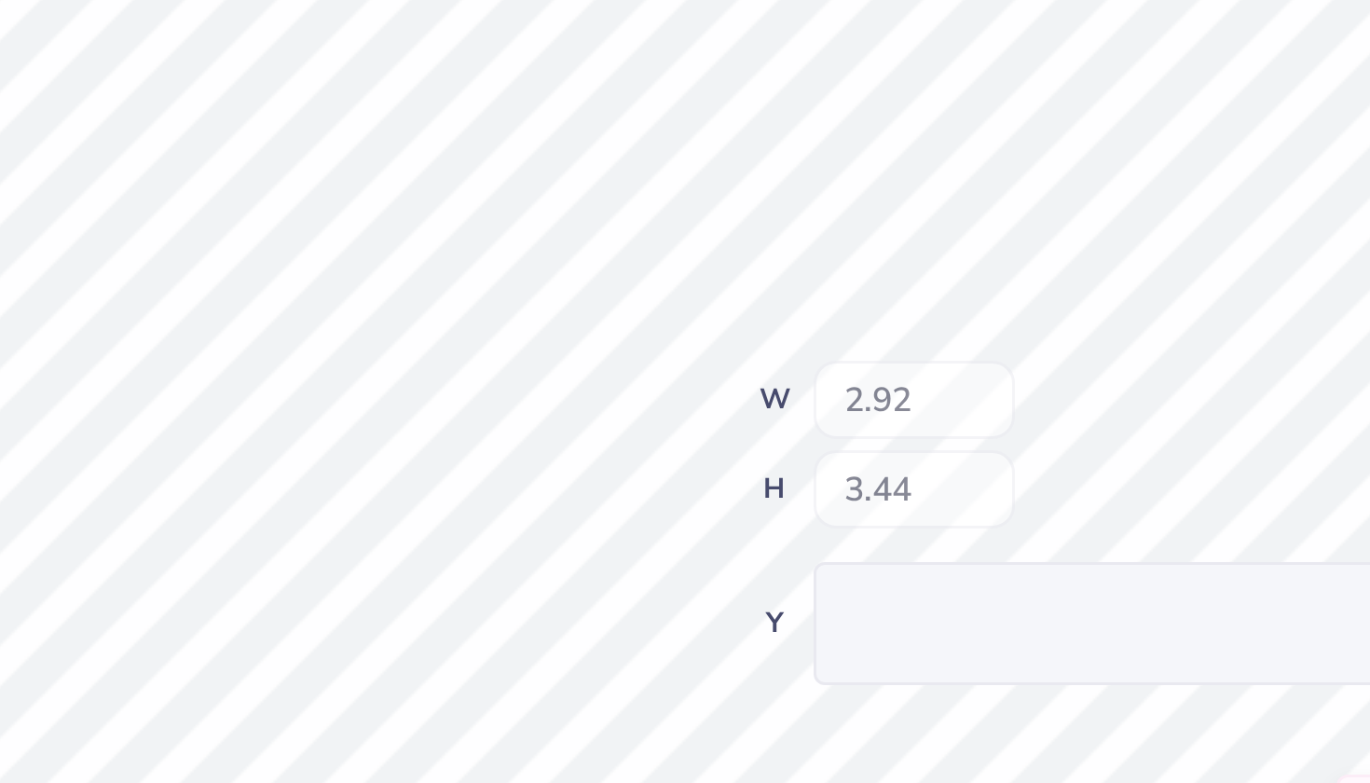
type input "0.33"
type input "0.22"
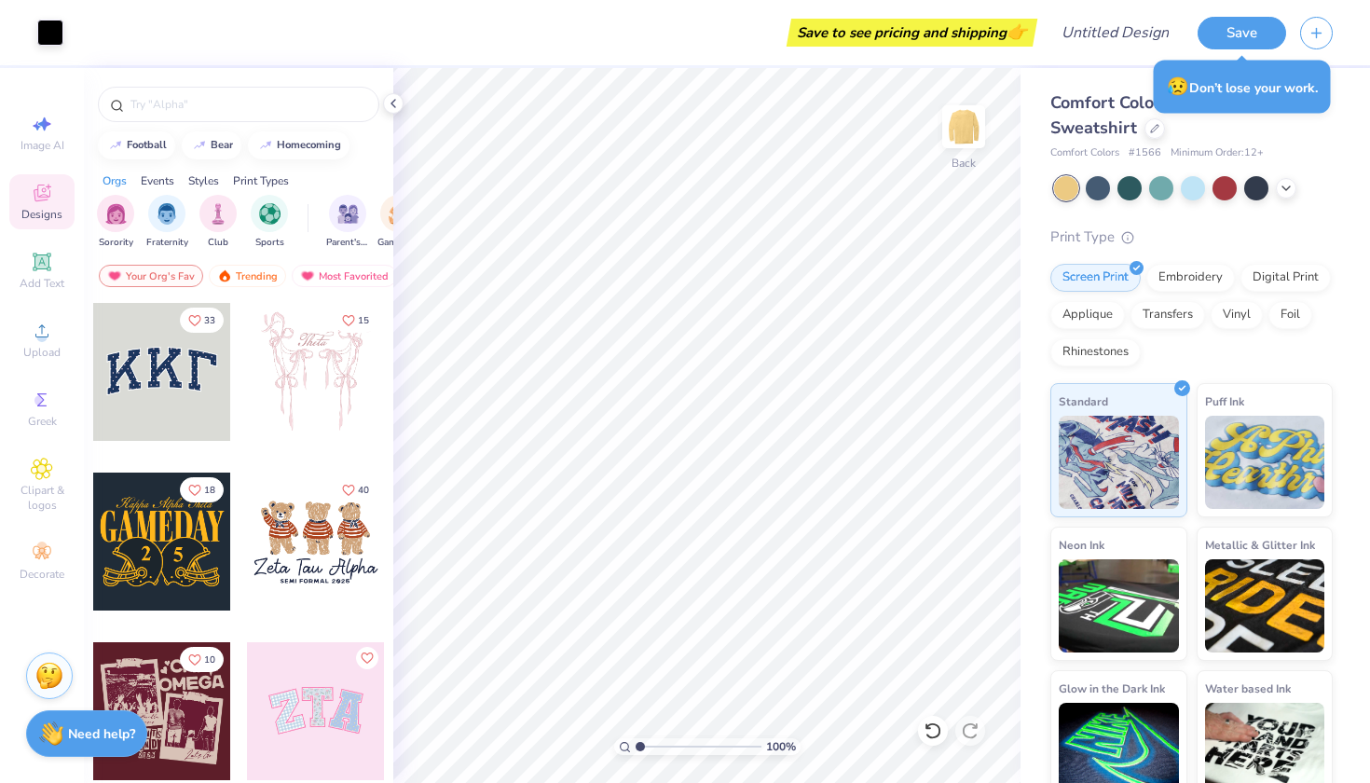
click at [1148, 5] on div "Design Title" at bounding box center [1115, 32] width 137 height 65
click at [1148, 1] on div "Design Title" at bounding box center [1115, 32] width 137 height 65
